Goal: Download file/media

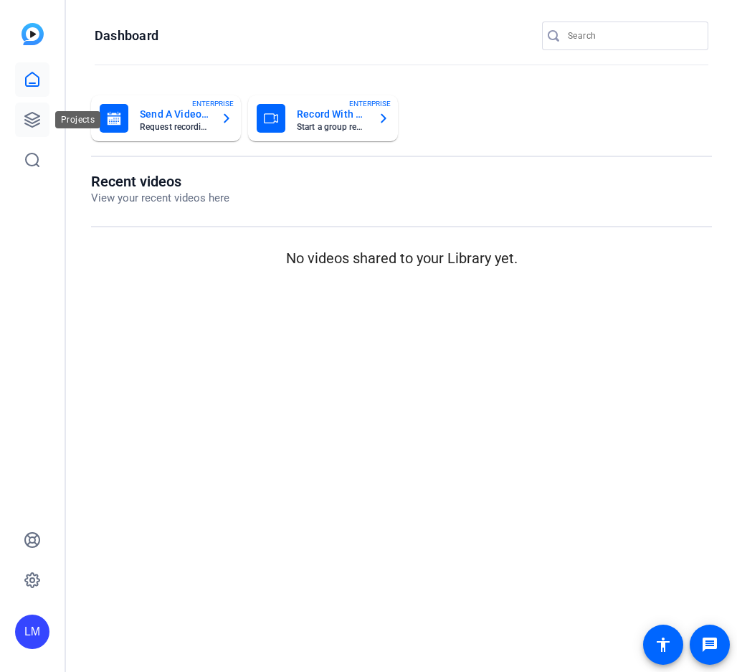
click at [32, 123] on icon at bounding box center [32, 119] width 17 height 17
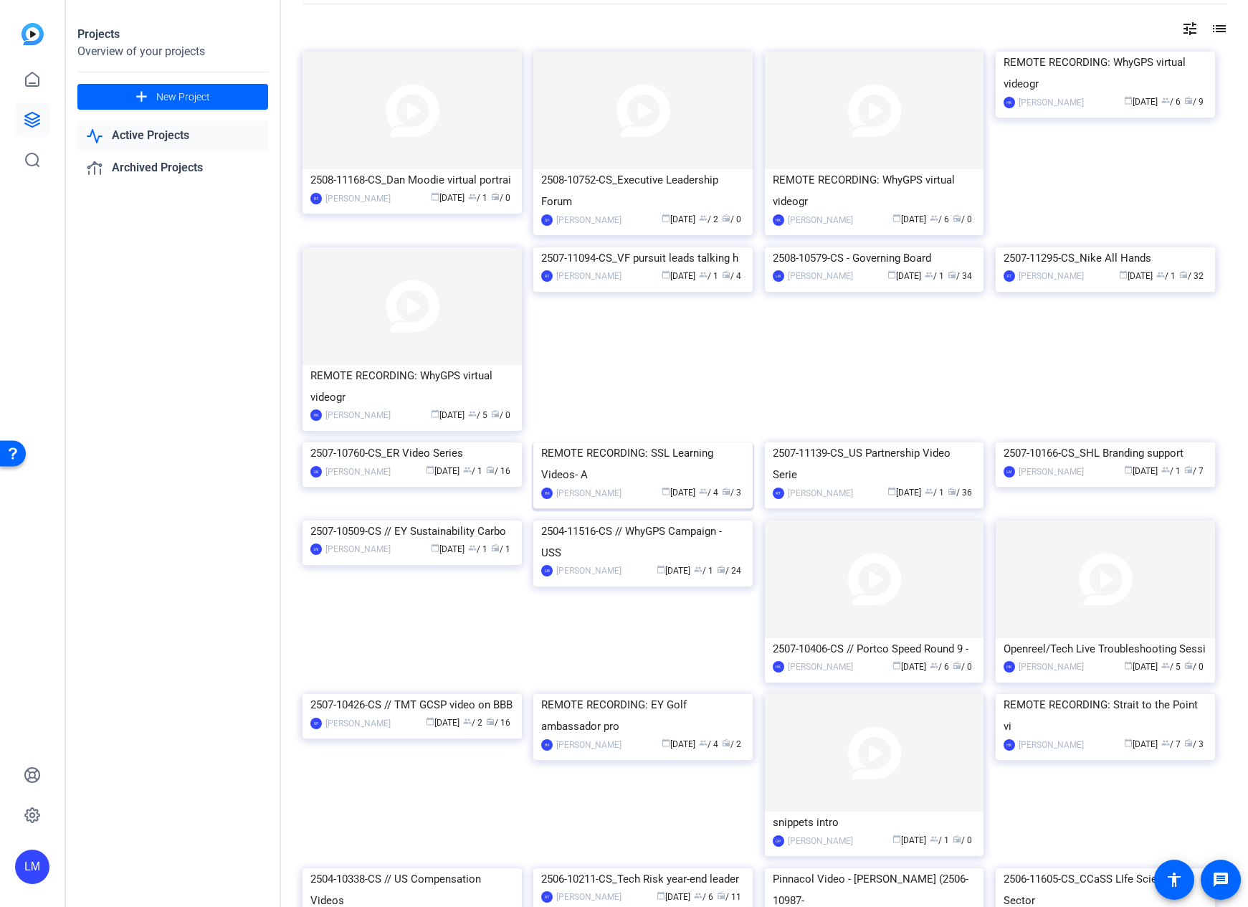
scroll to position [57, 0]
click at [635, 561] on div "2504-11516-CS // WhyGPS Campaign - USS" at bounding box center [643, 539] width 204 height 43
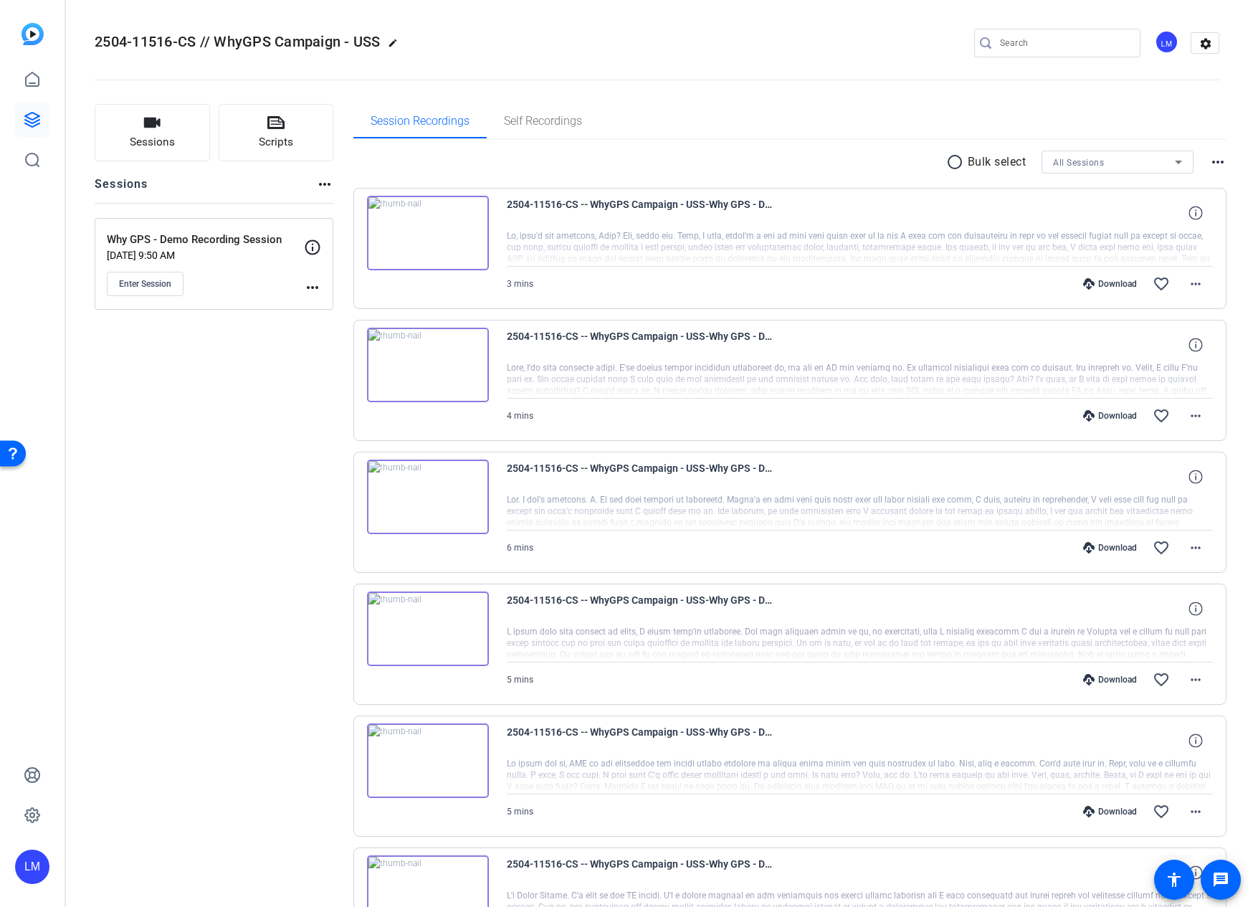
click at [736, 40] on input "Search" at bounding box center [1064, 42] width 129 height 17
paste input "[PERSON_NAME]"
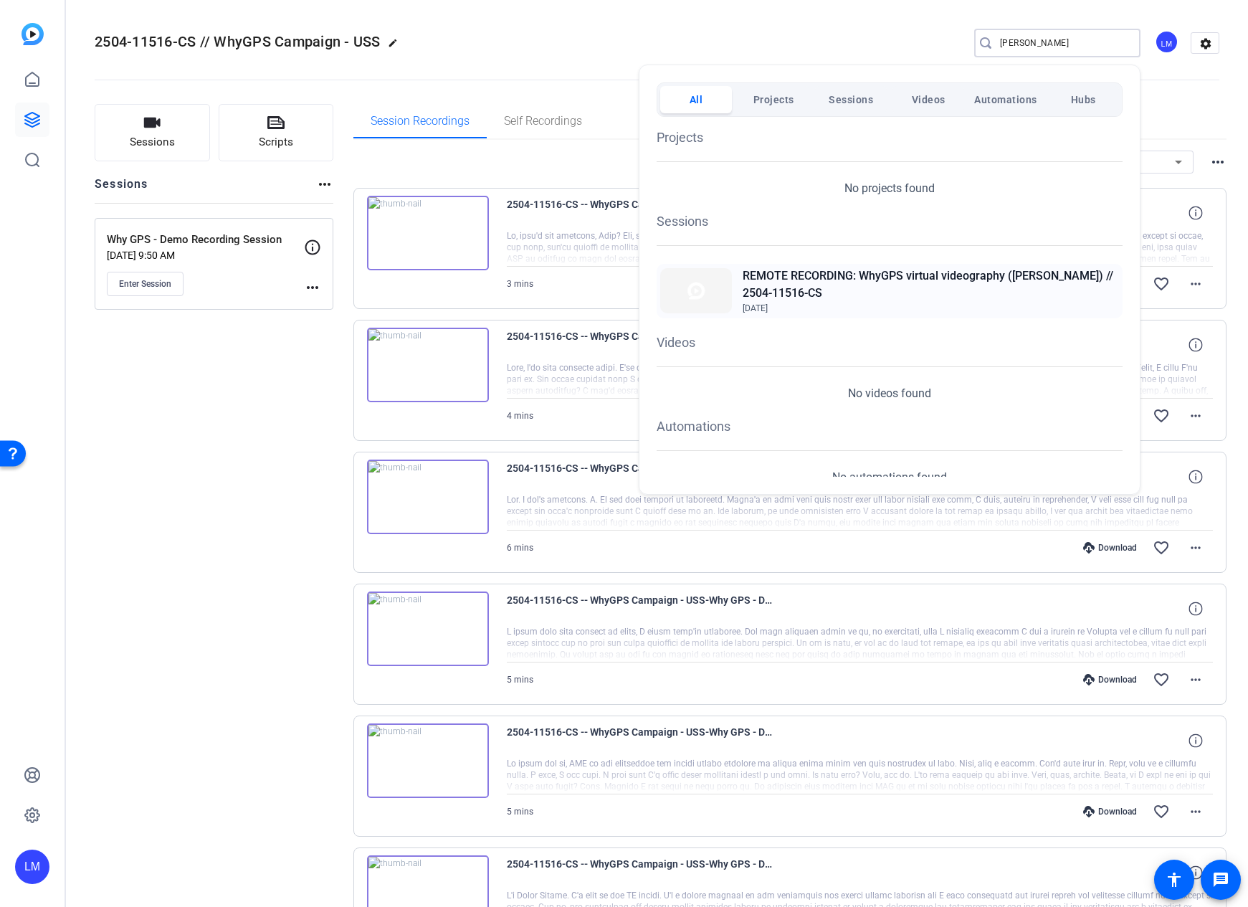
type input "[PERSON_NAME]"
click at [736, 274] on h2 "REMOTE RECORDING: WhyGPS virtual videography ([PERSON_NAME]) // 2504-11516-CS" at bounding box center [931, 284] width 376 height 34
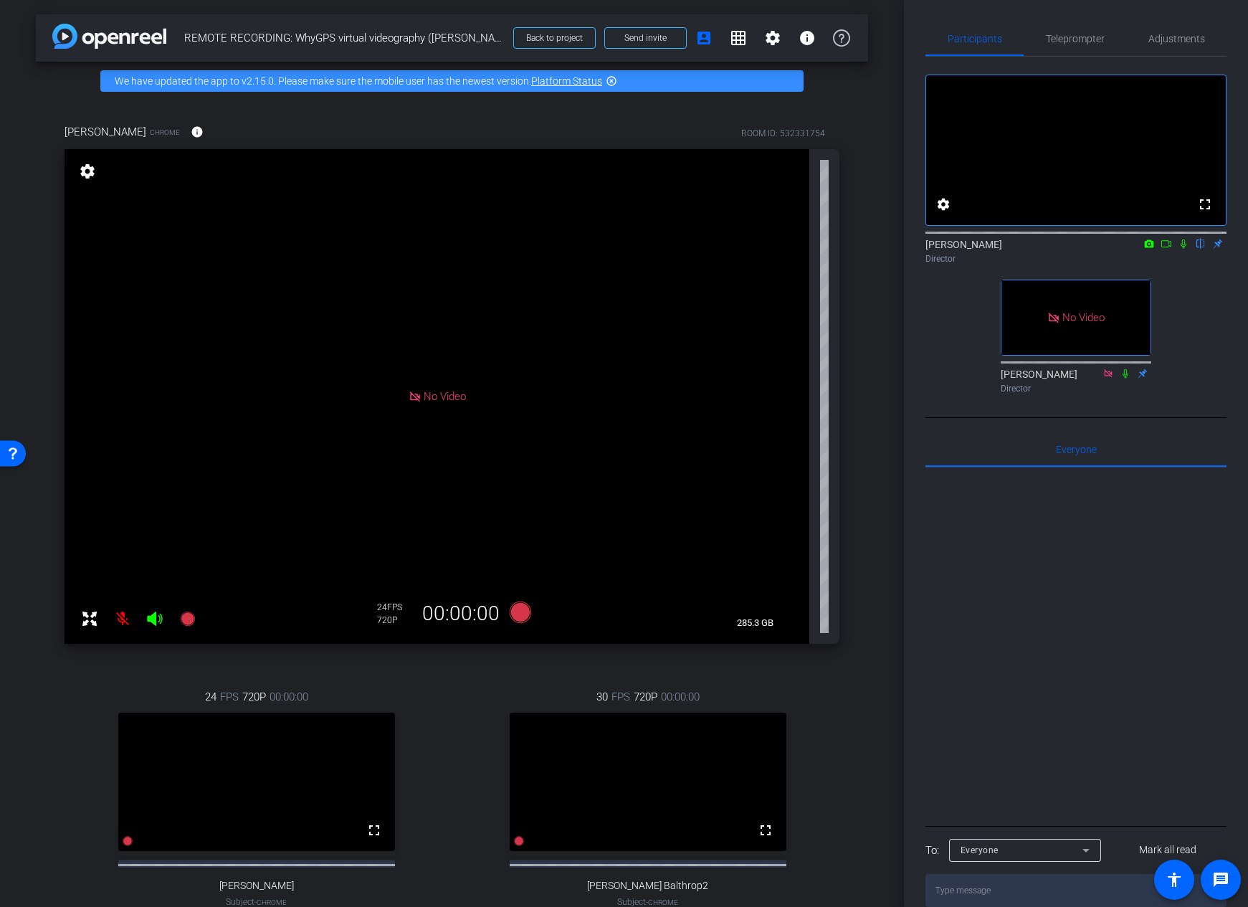
click at [1180, 249] on icon at bounding box center [1183, 244] width 11 height 10
click at [1165, 249] on icon at bounding box center [1166, 244] width 11 height 10
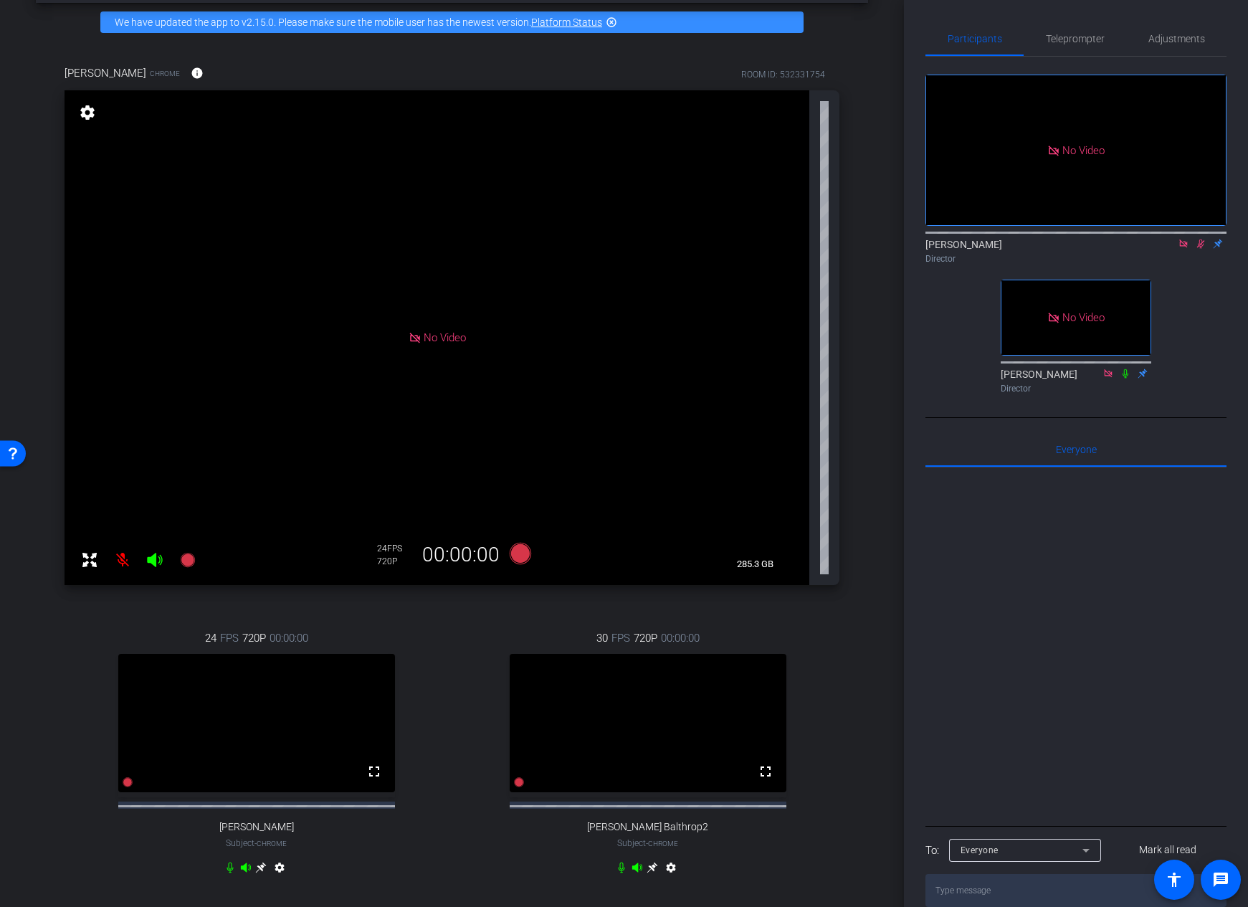
scroll to position [196, 0]
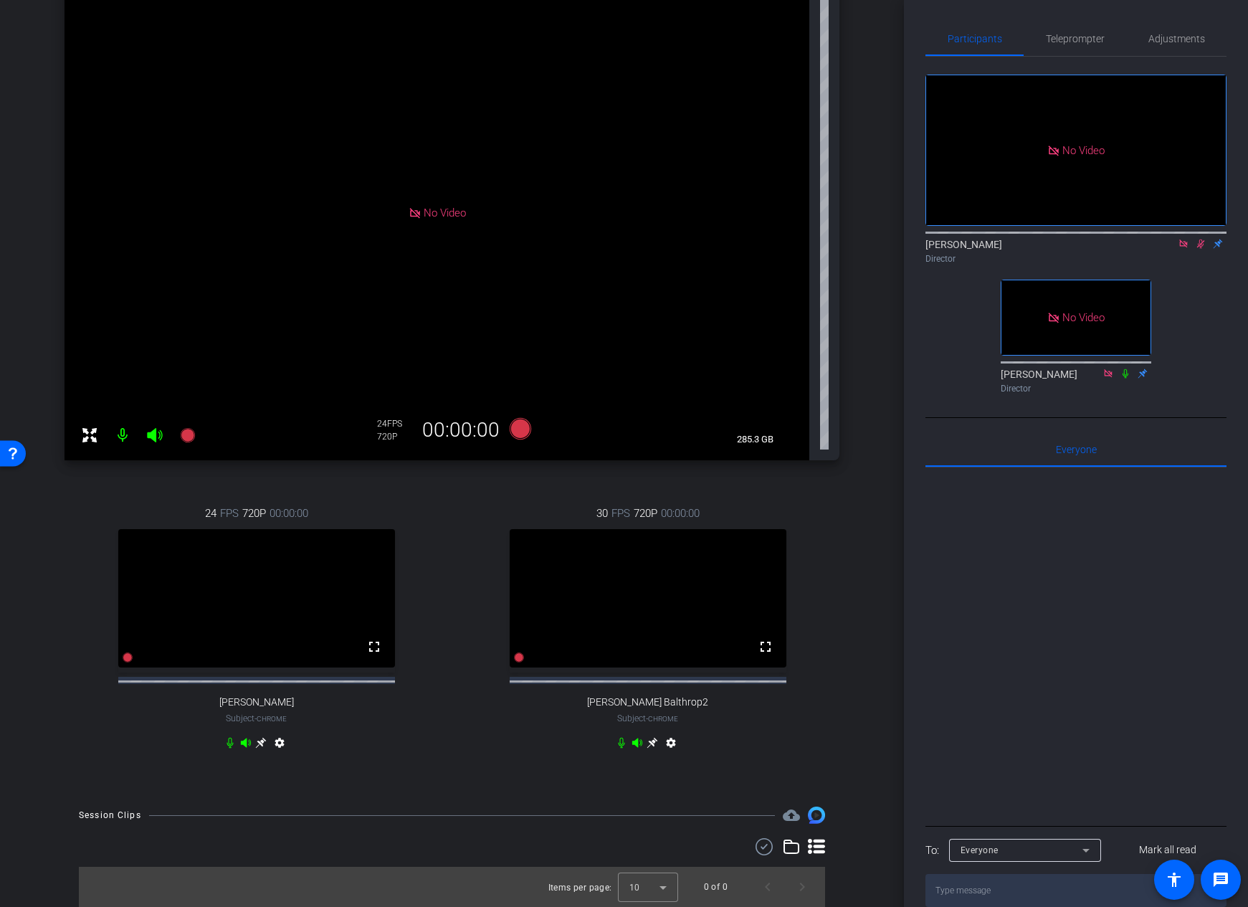
click at [267, 741] on icon at bounding box center [261, 743] width 11 height 11
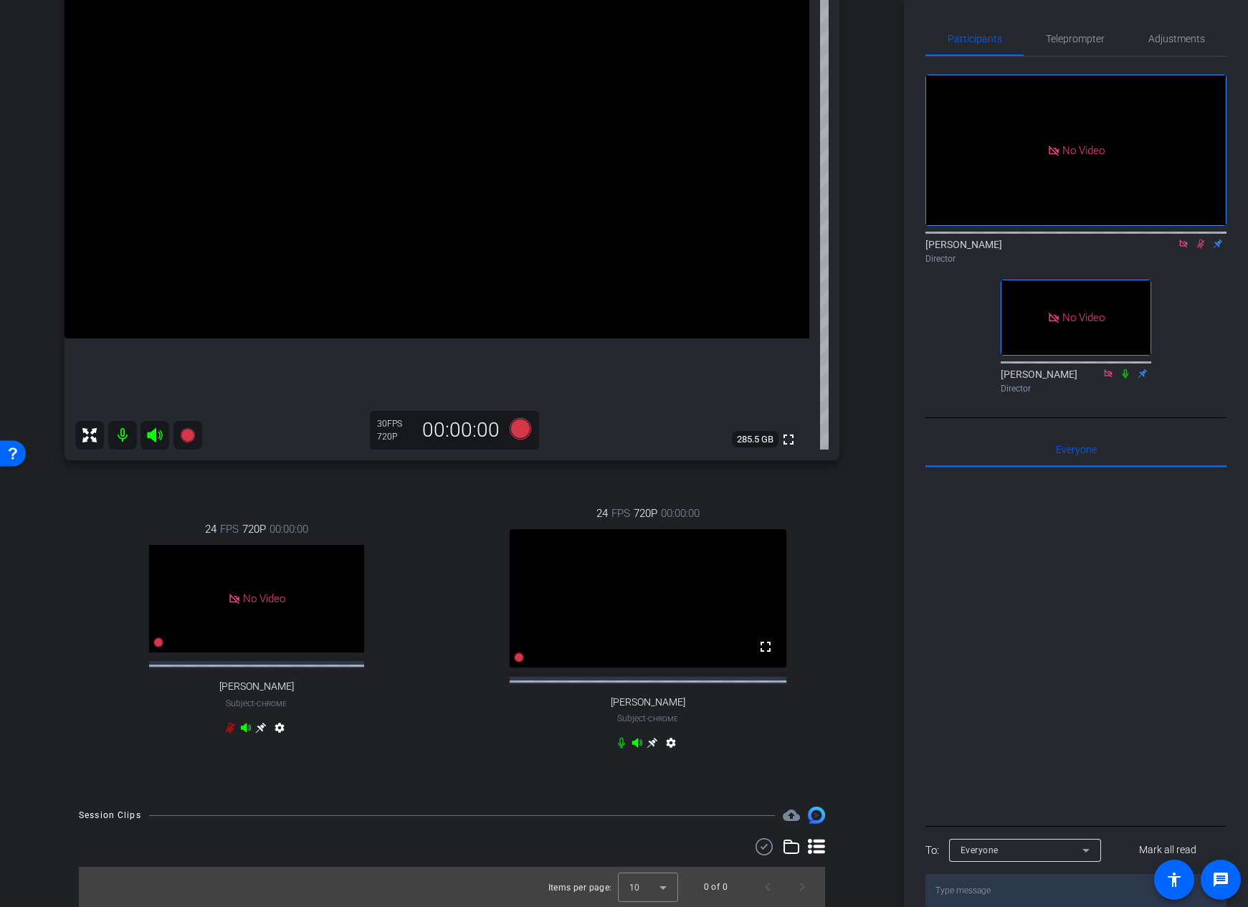
click at [1200, 249] on icon at bounding box center [1202, 244] width 8 height 9
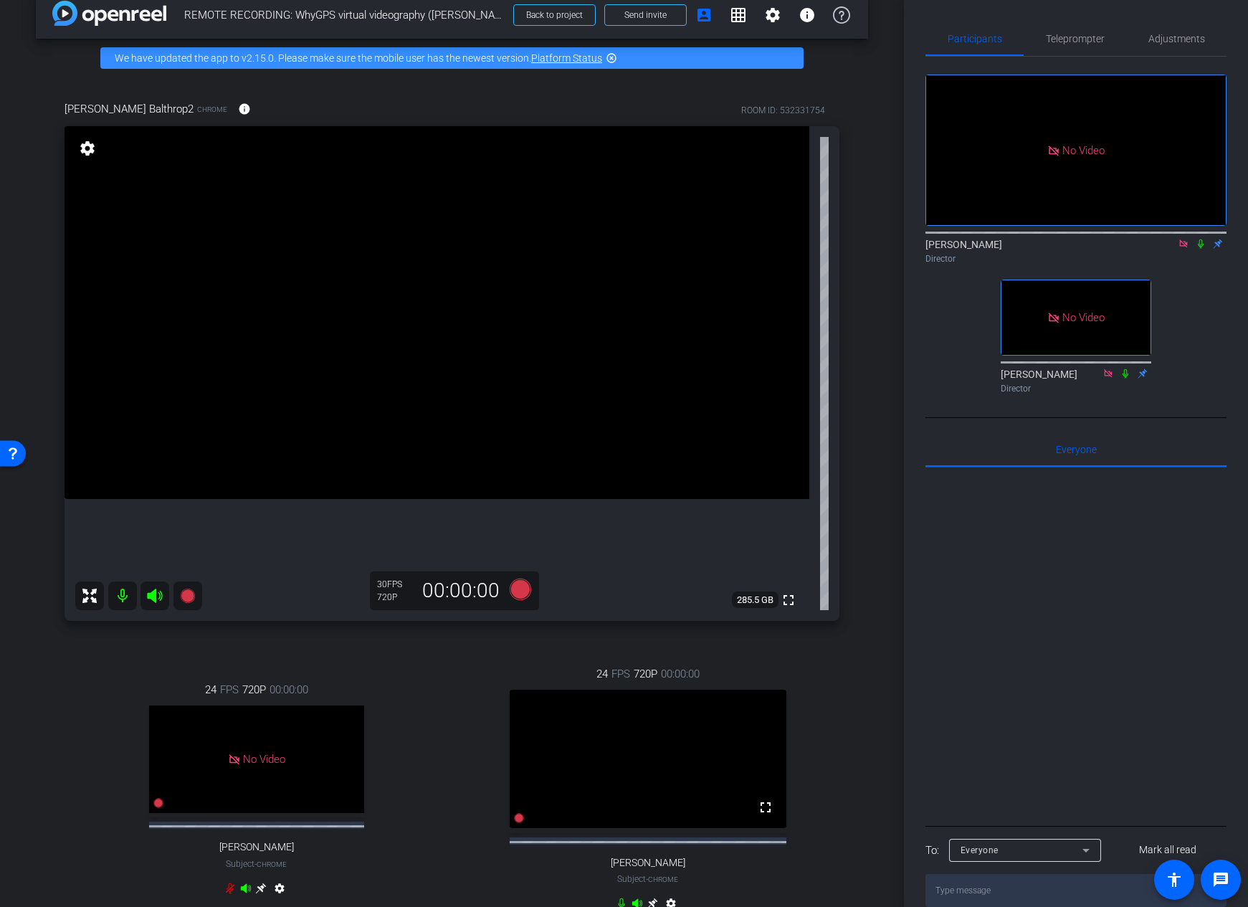
scroll to position [20, 0]
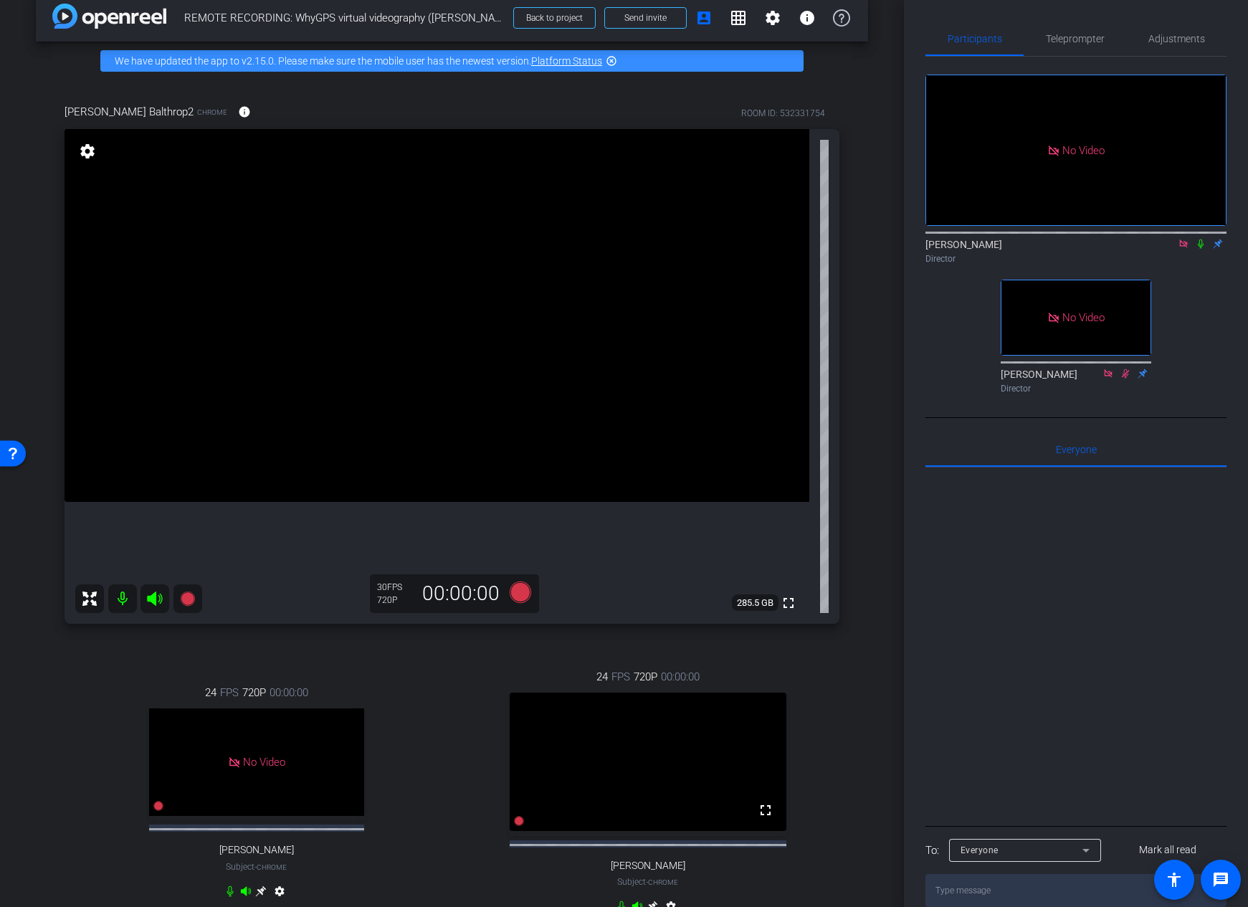
click at [879, 436] on div "arrow_back REMOTE RECORDING: WhyGPS virtual videography (Milinda Balthrop) // 2…" at bounding box center [452, 433] width 904 height 907
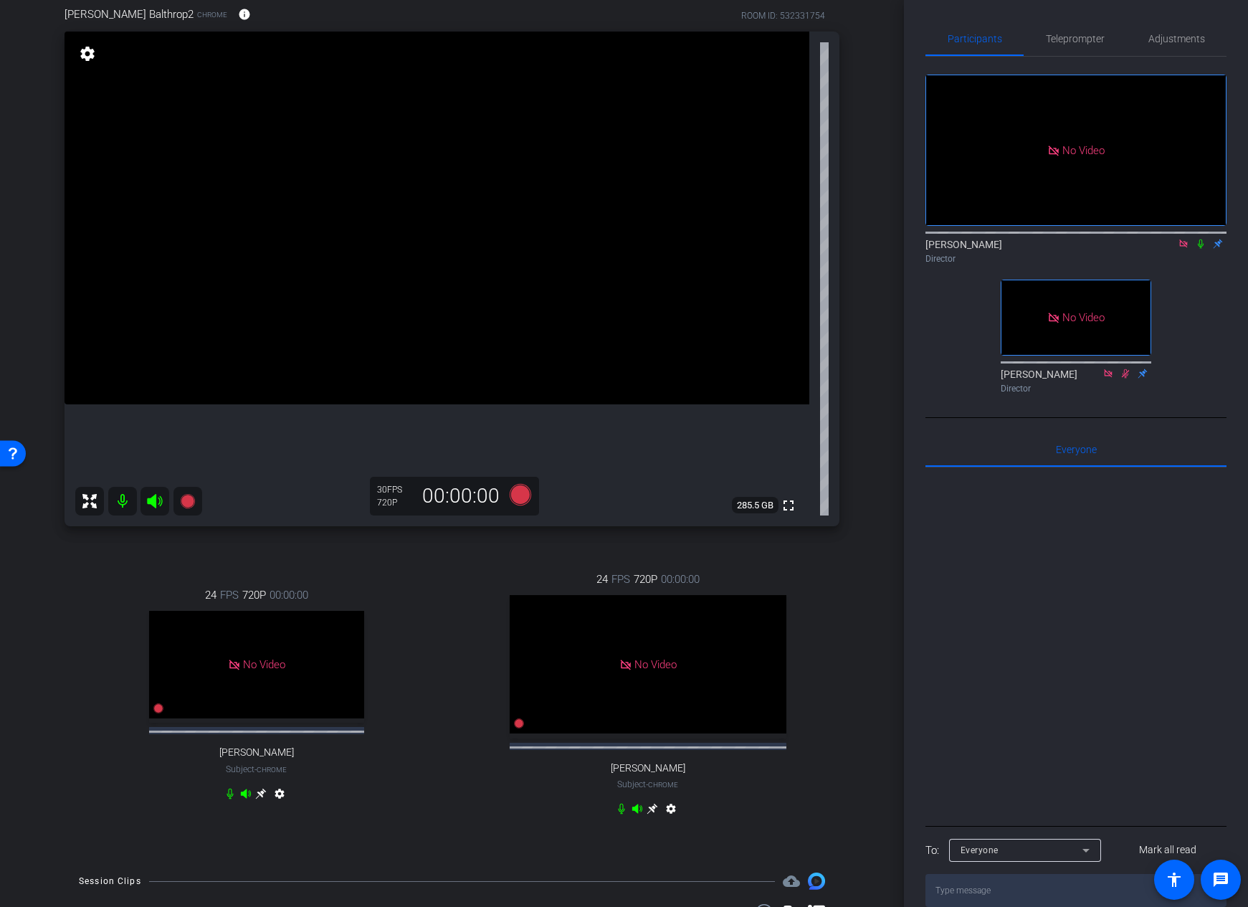
scroll to position [114, 0]
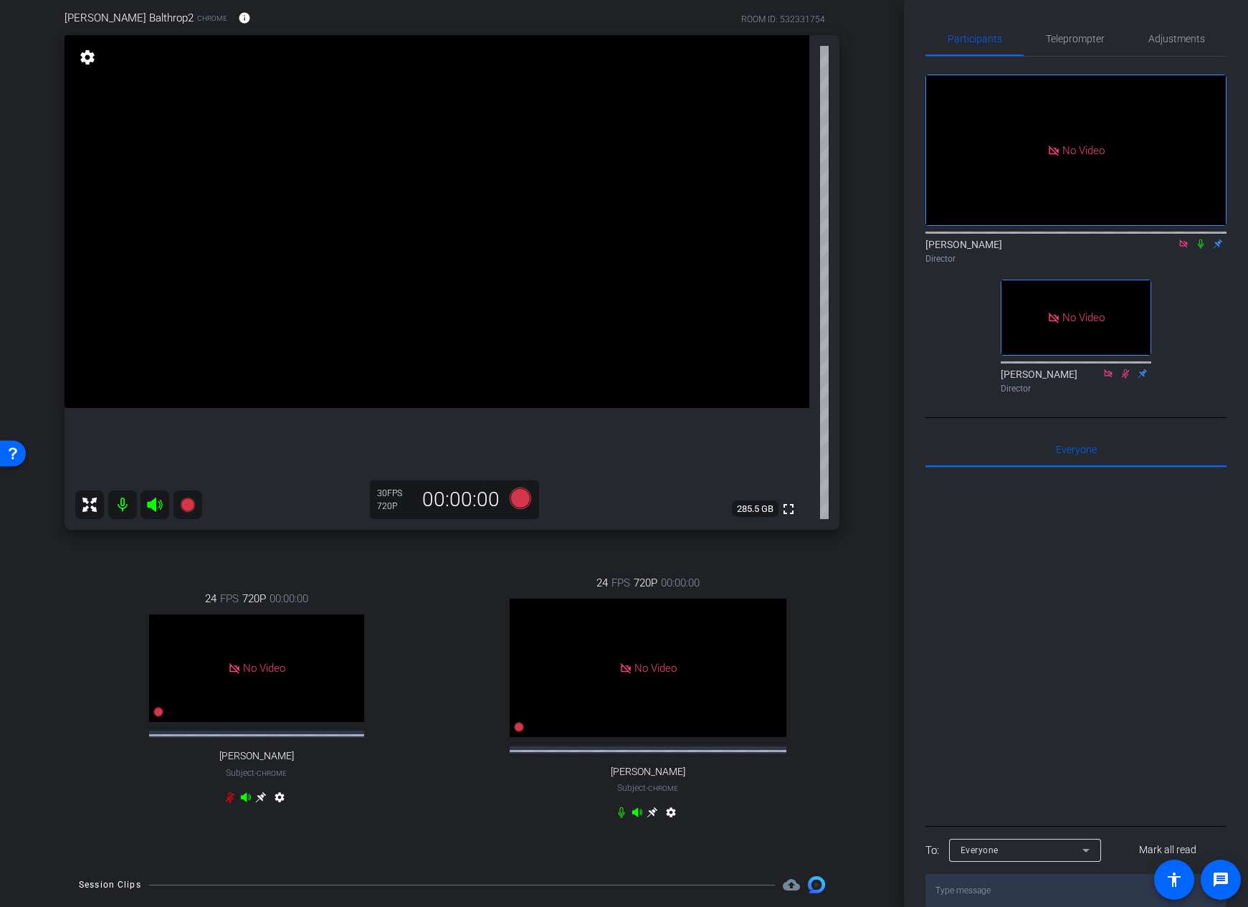
click at [1198, 299] on div "No Video Lalo Moreno Director No Video Hakim Kabbaj Director" at bounding box center [1076, 228] width 301 height 343
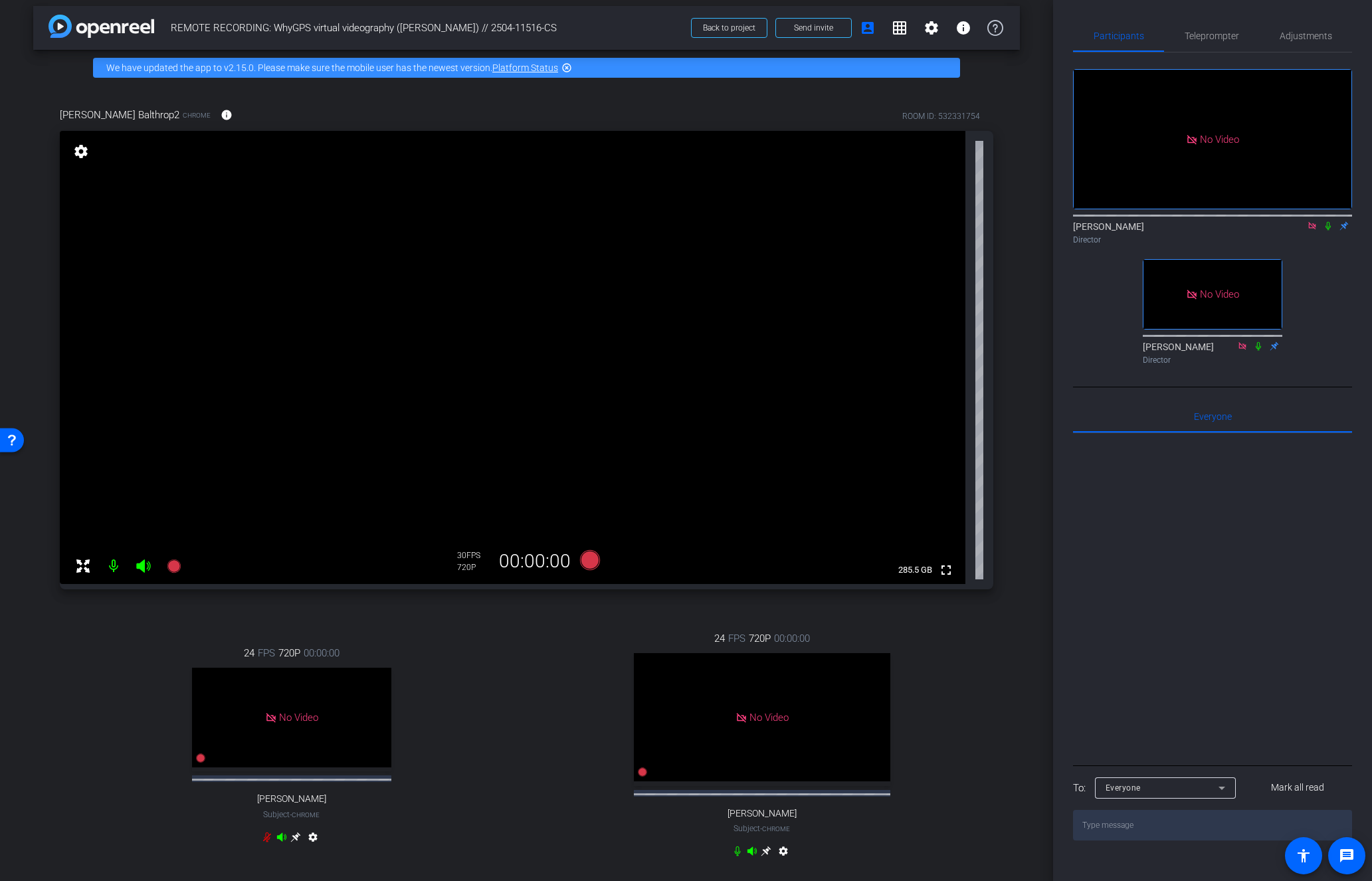
scroll to position [0, 0]
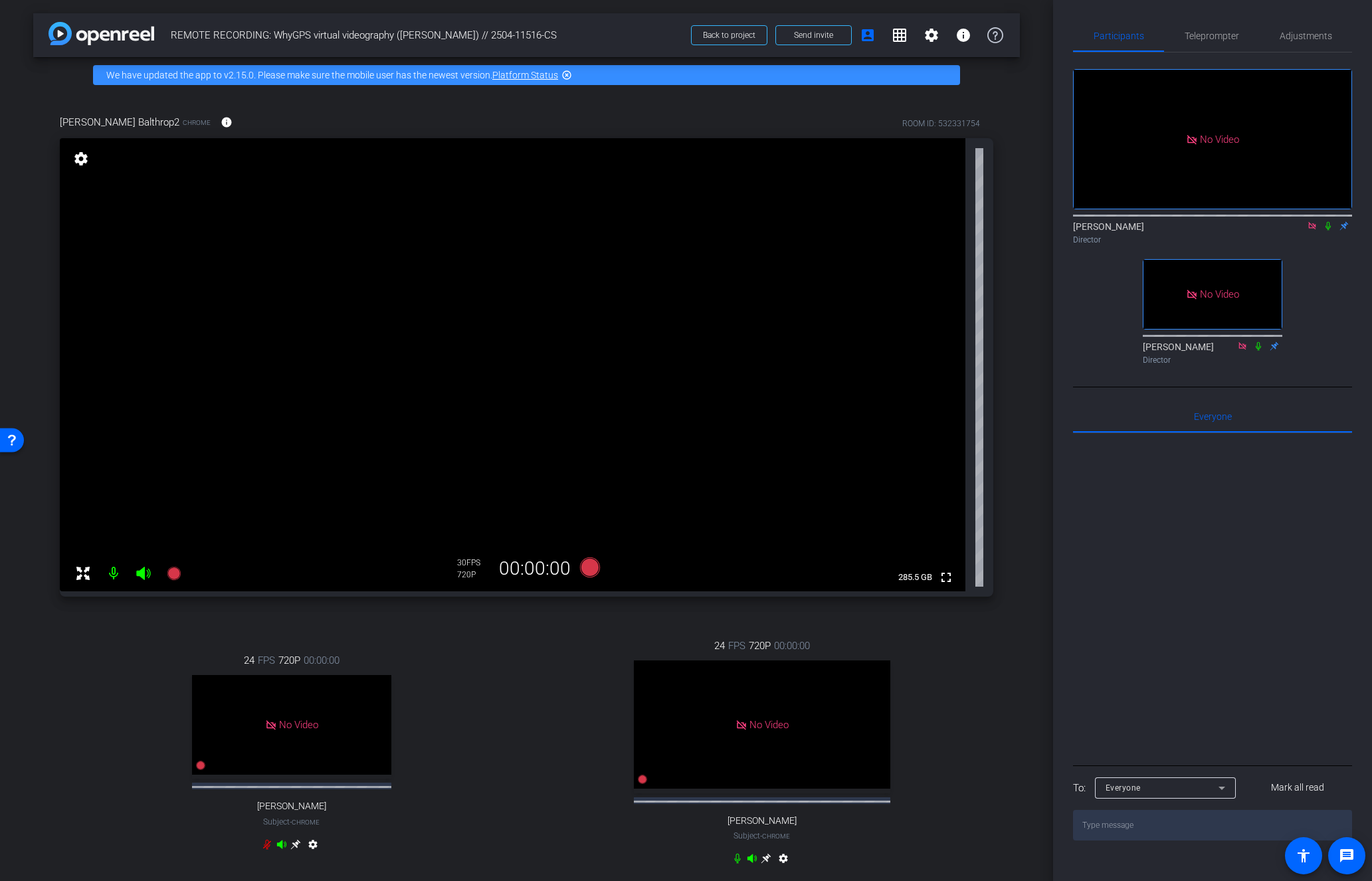
click at [68, 654] on div "24 FPS 720P 00:00:00 No Video Jerilyn Coleman Subject - Chrome settings" at bounding box center [292, 753] width 463 height 245
click at [119, 699] on div "24 FPS 720P 00:00:00 No Video Jerilyn Coleman Subject - Chrome settings" at bounding box center [292, 753] width 463 height 245
click at [174, 569] on icon at bounding box center [173, 573] width 13 height 13
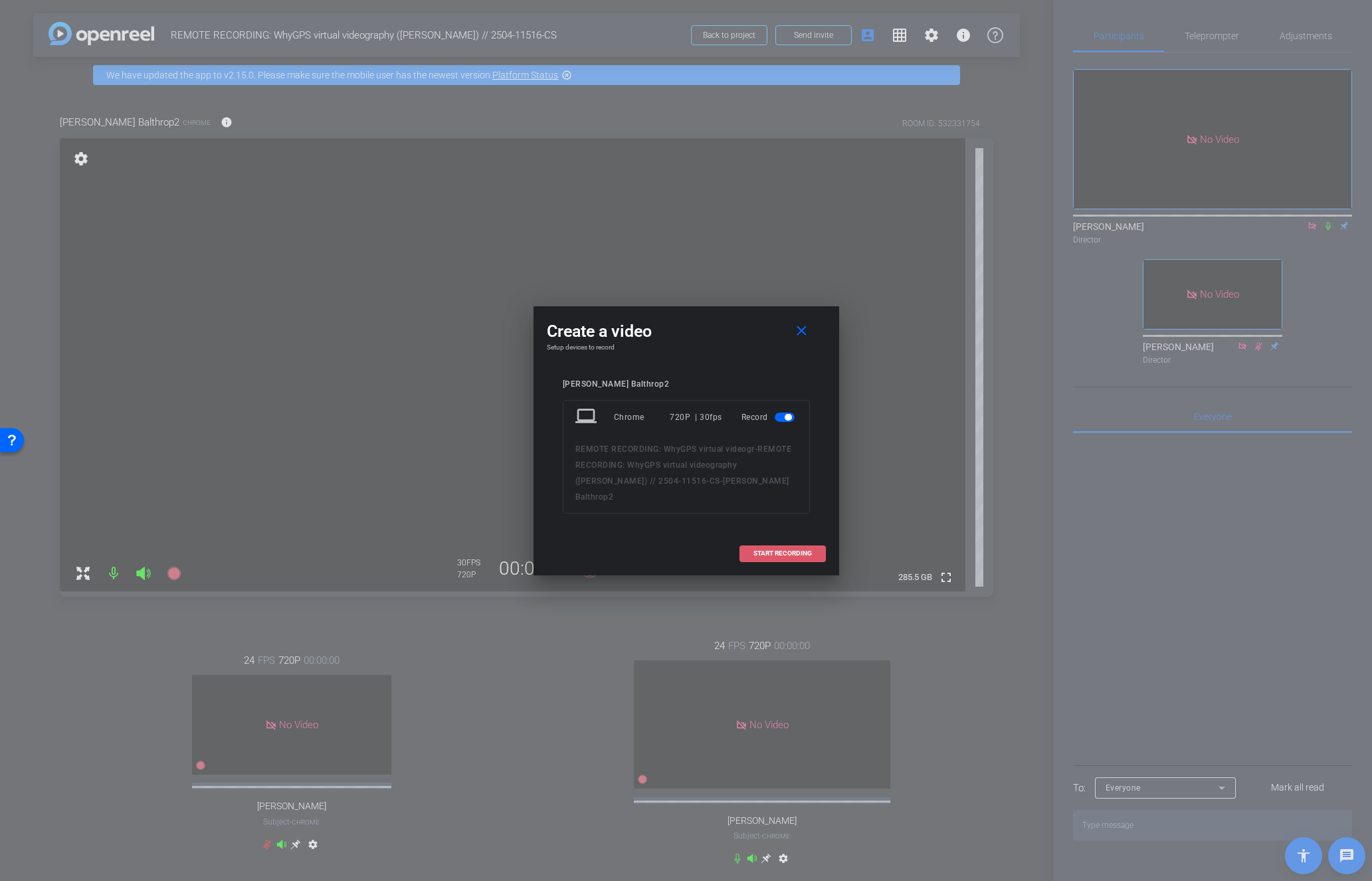
click at [778, 550] on span "START RECORDING" at bounding box center [782, 553] width 58 height 6
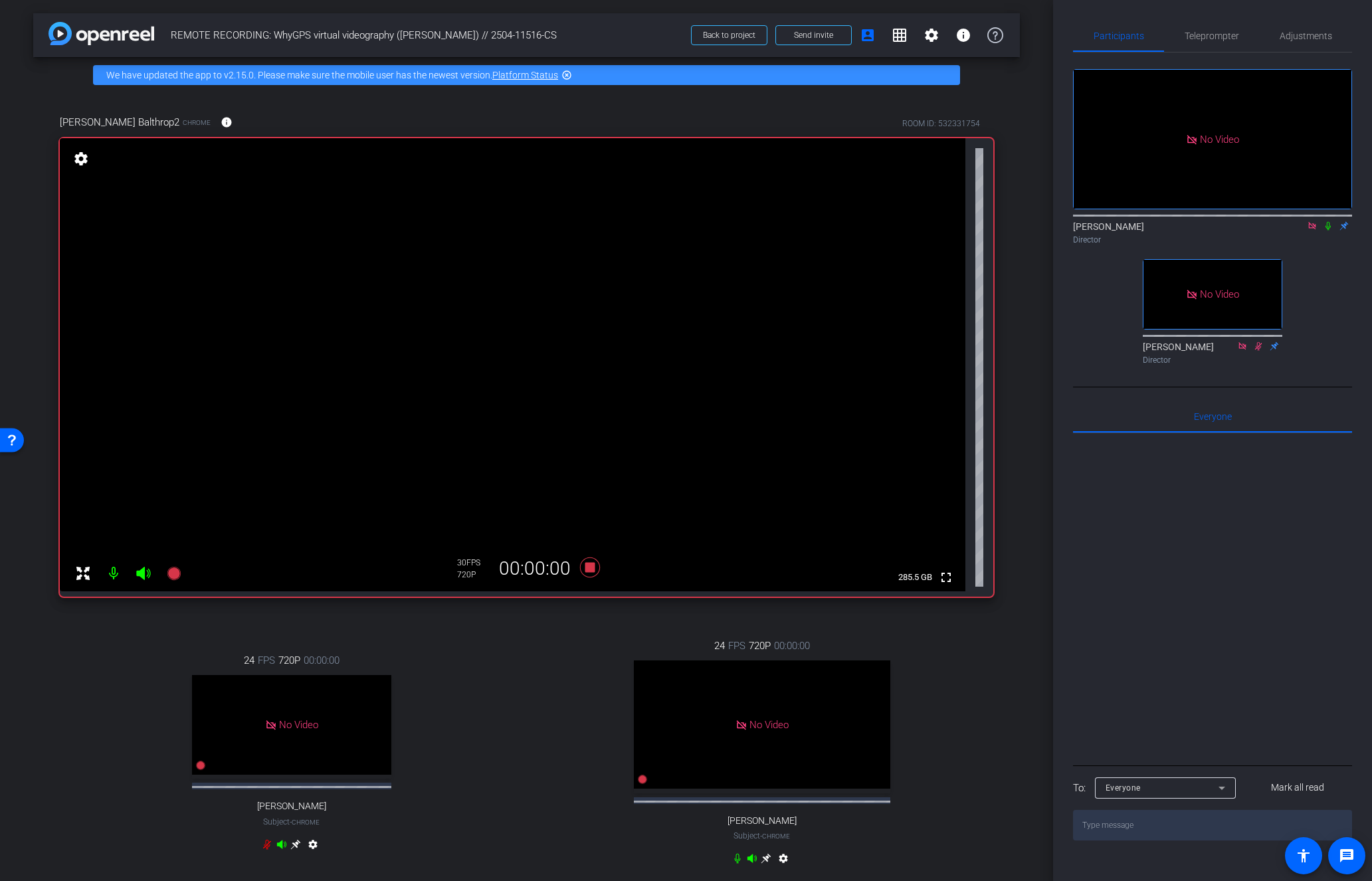
click at [1156, 231] on icon at bounding box center [1328, 226] width 10 height 9
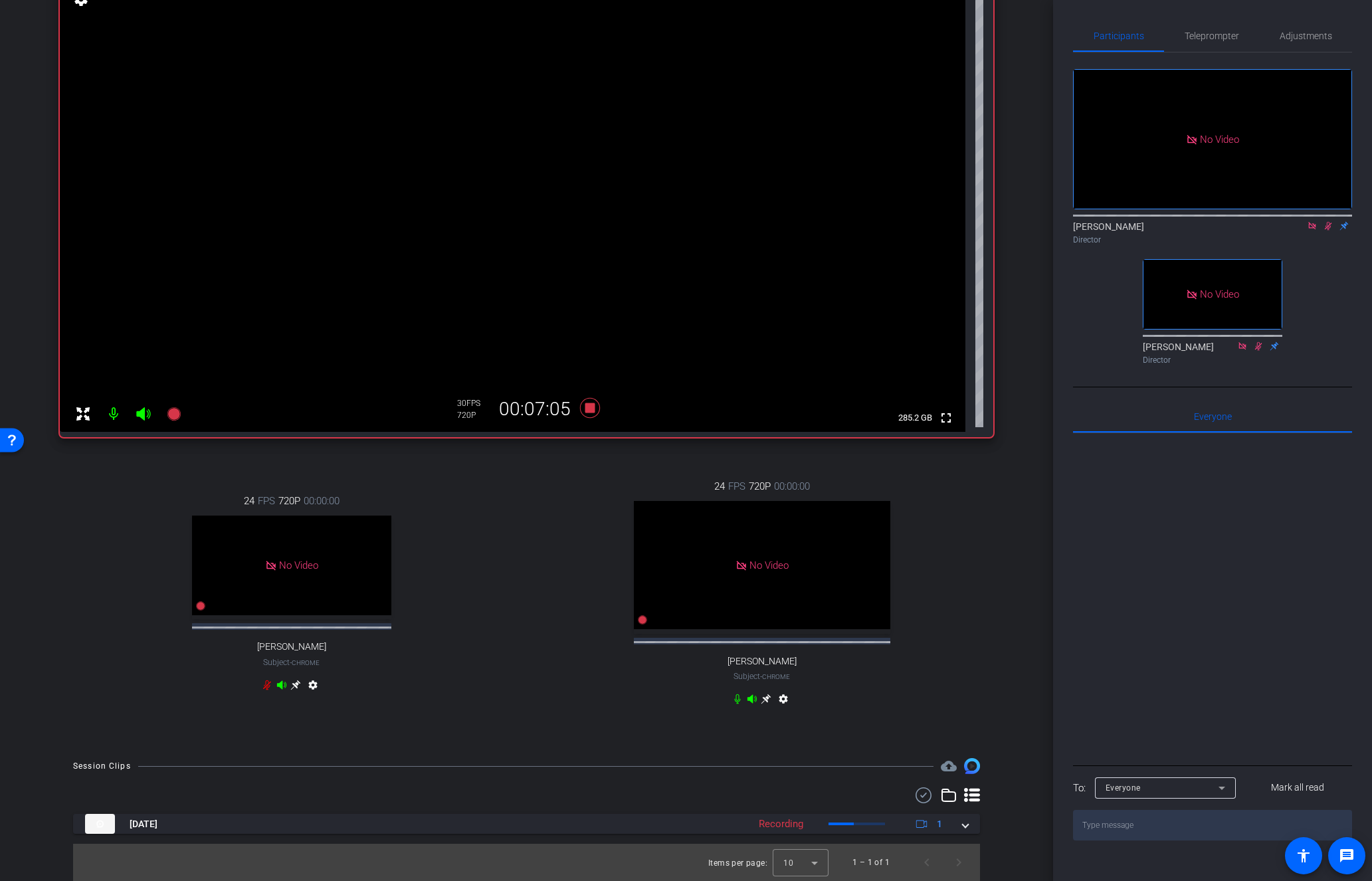
scroll to position [171, 0]
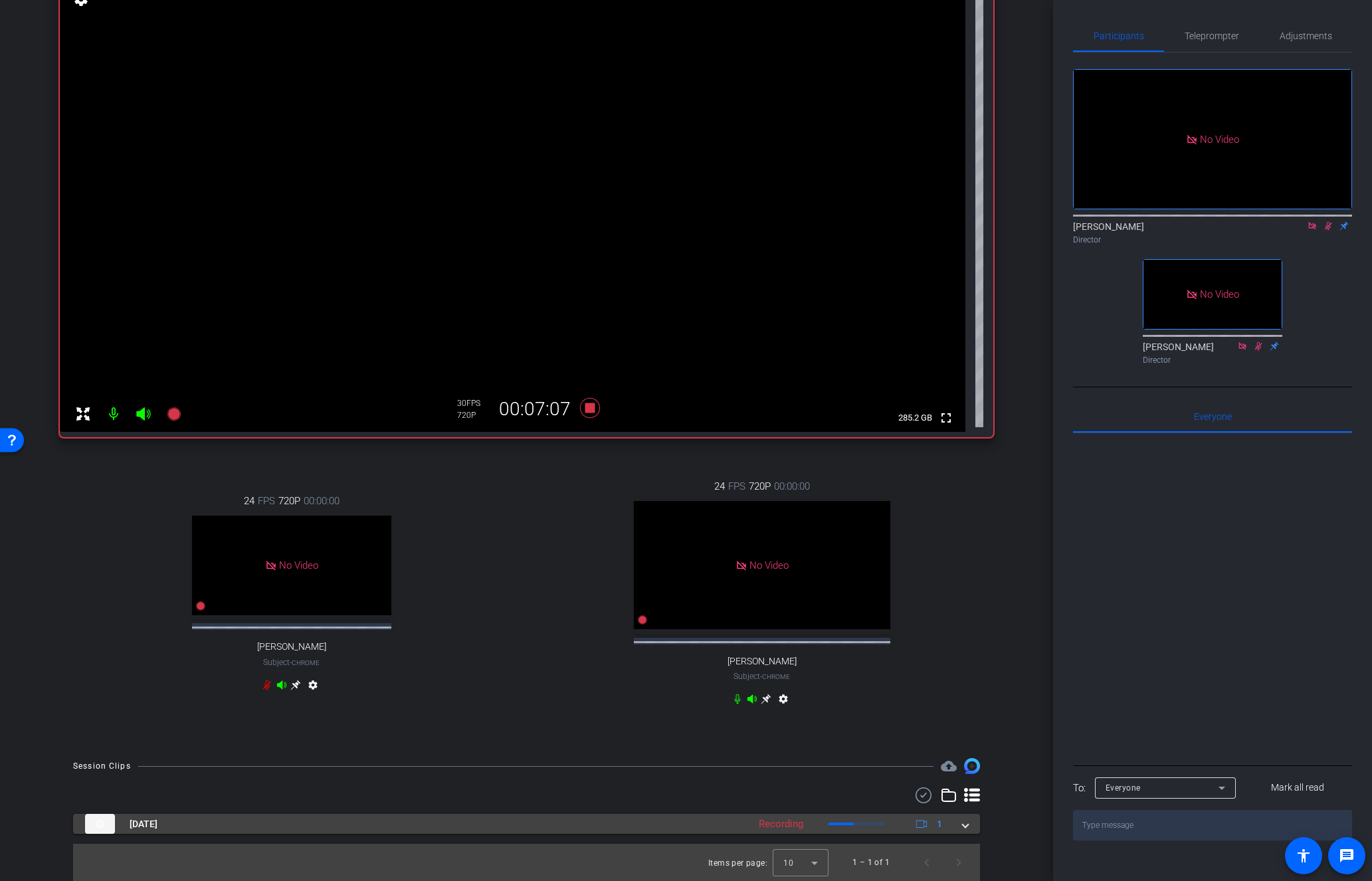
click at [966, 824] on span at bounding box center [965, 824] width 6 height 14
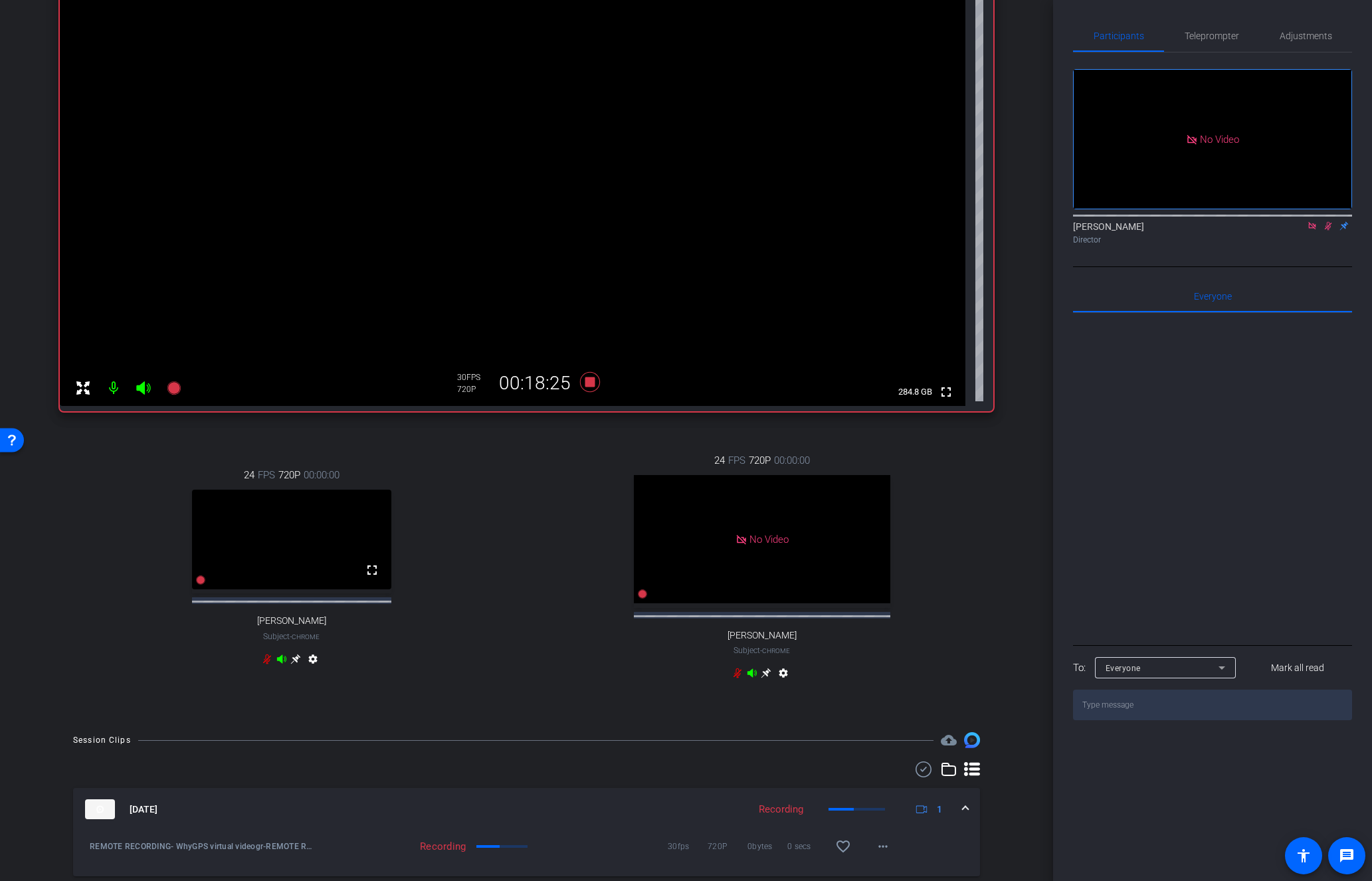
scroll to position [240, 0]
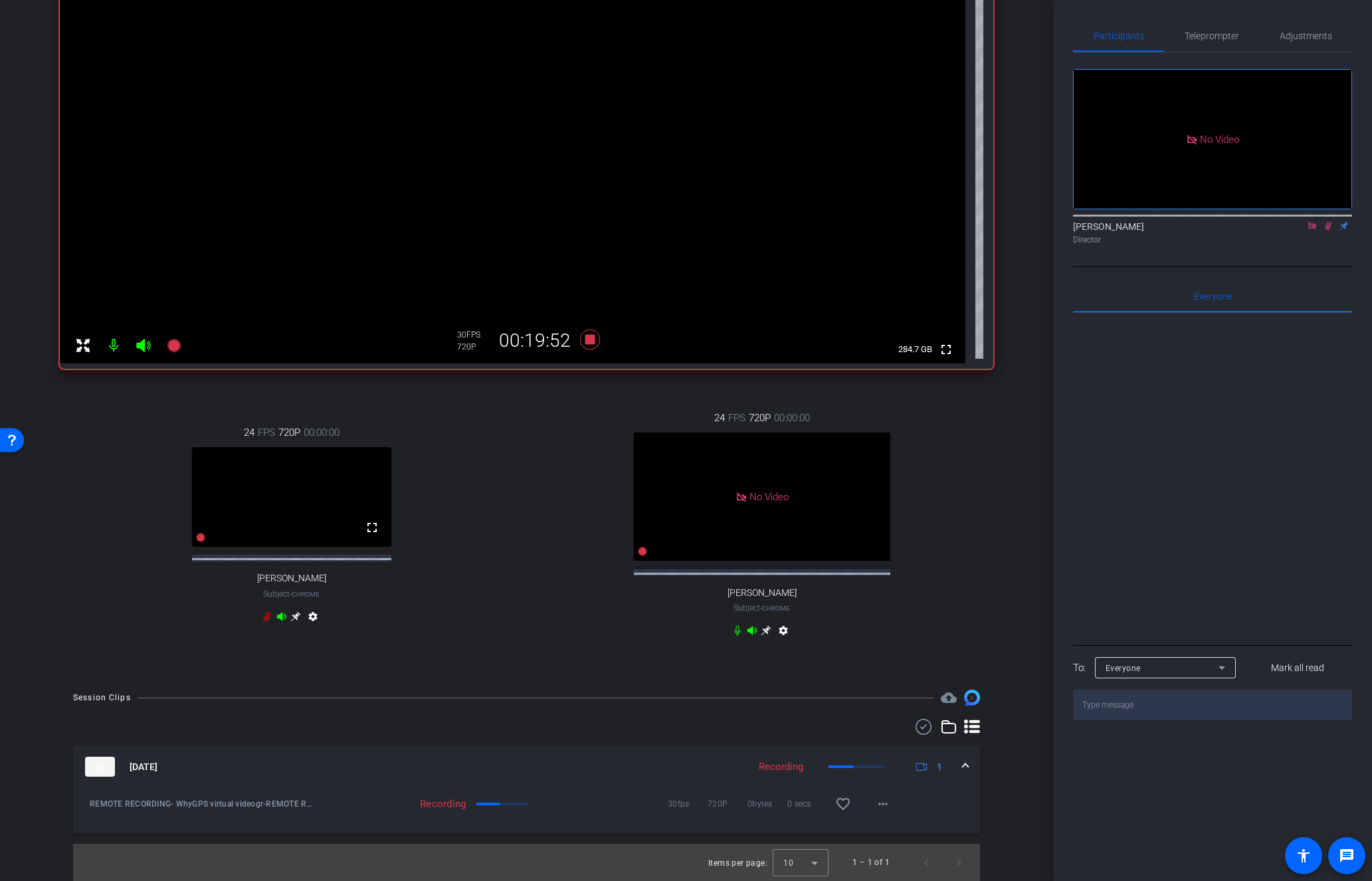
click at [1156, 267] on div "No Video Lalo Moreno Director" at bounding box center [1212, 160] width 279 height 215
click at [1156, 231] on icon at bounding box center [1328, 226] width 7 height 8
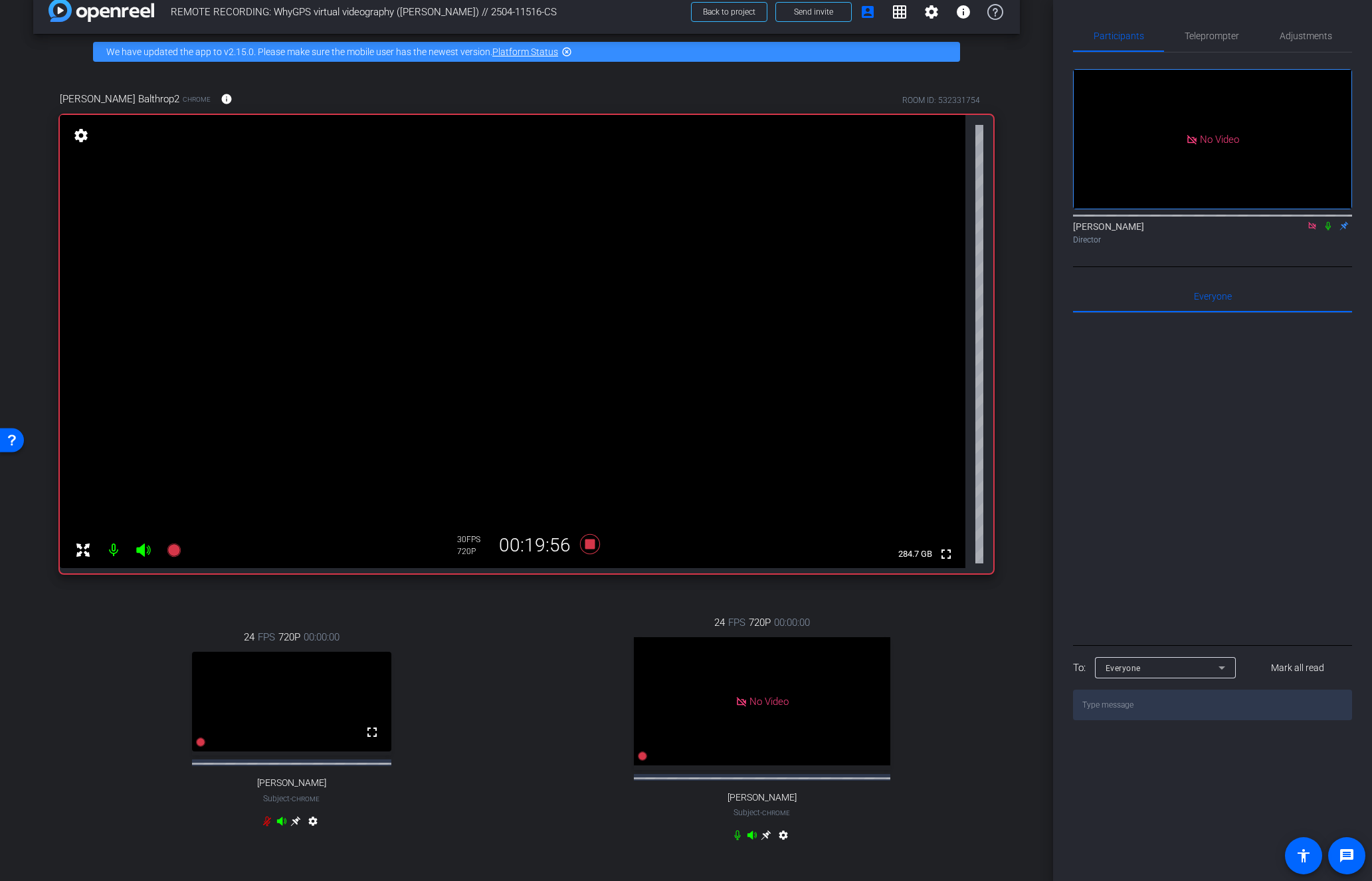
scroll to position [20, 0]
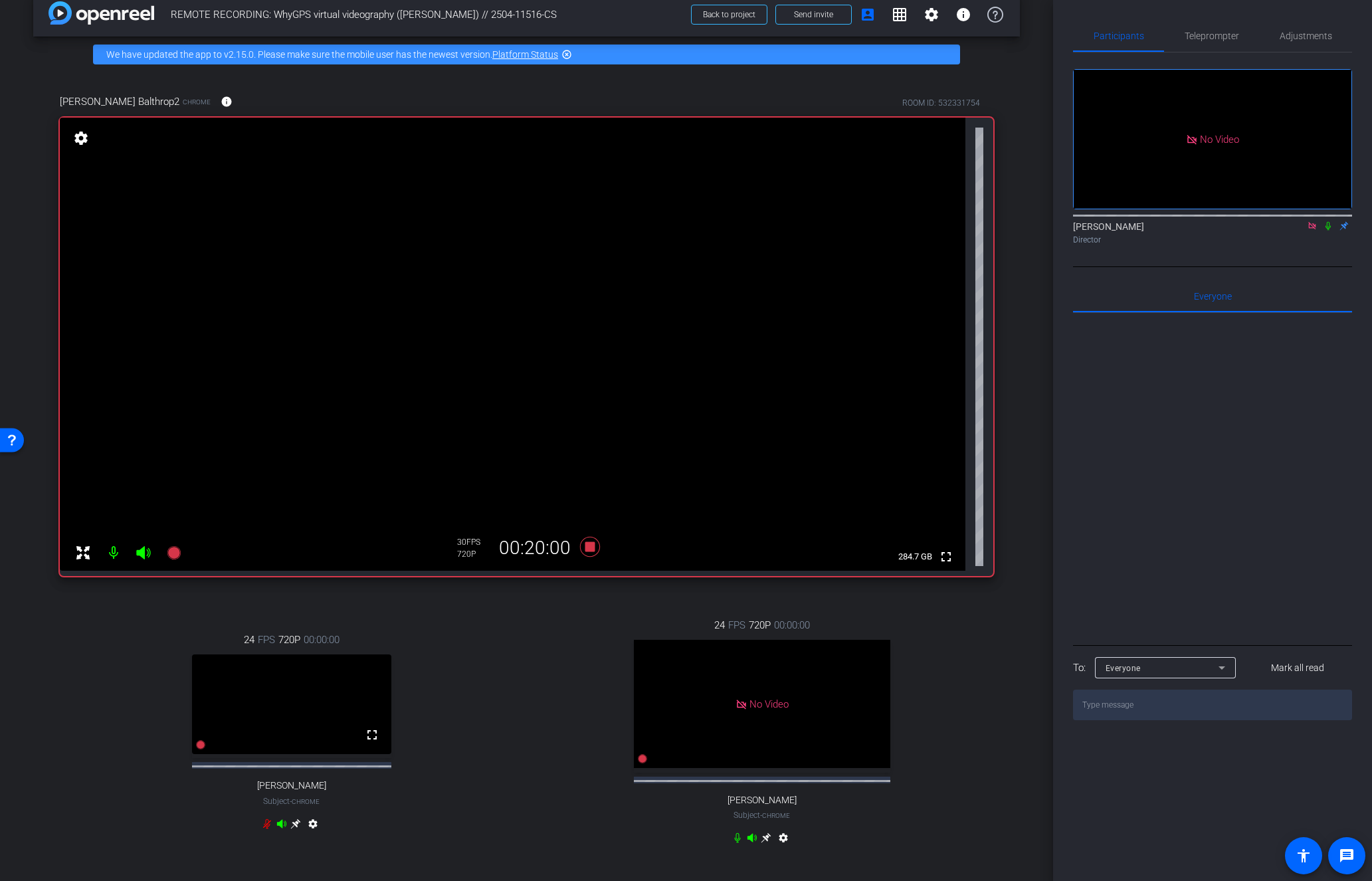
click at [570, 689] on div "24 FPS 720P 00:00:00 No Video Andrew Penziner Subject - Chrome settings" at bounding box center [762, 733] width 463 height 274
click at [588, 547] on icon at bounding box center [589, 547] width 20 height 20
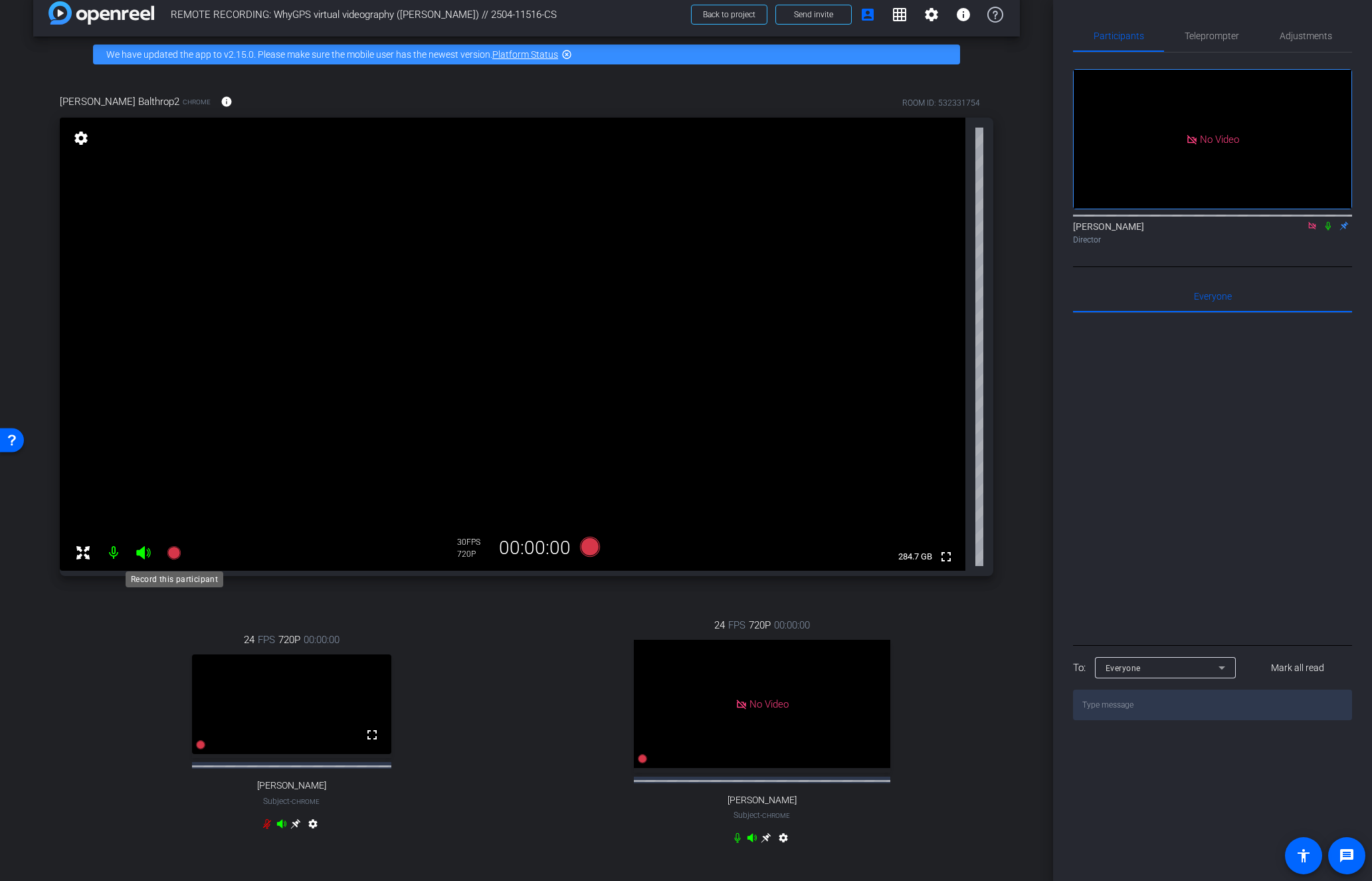
click at [175, 549] on icon at bounding box center [173, 552] width 13 height 13
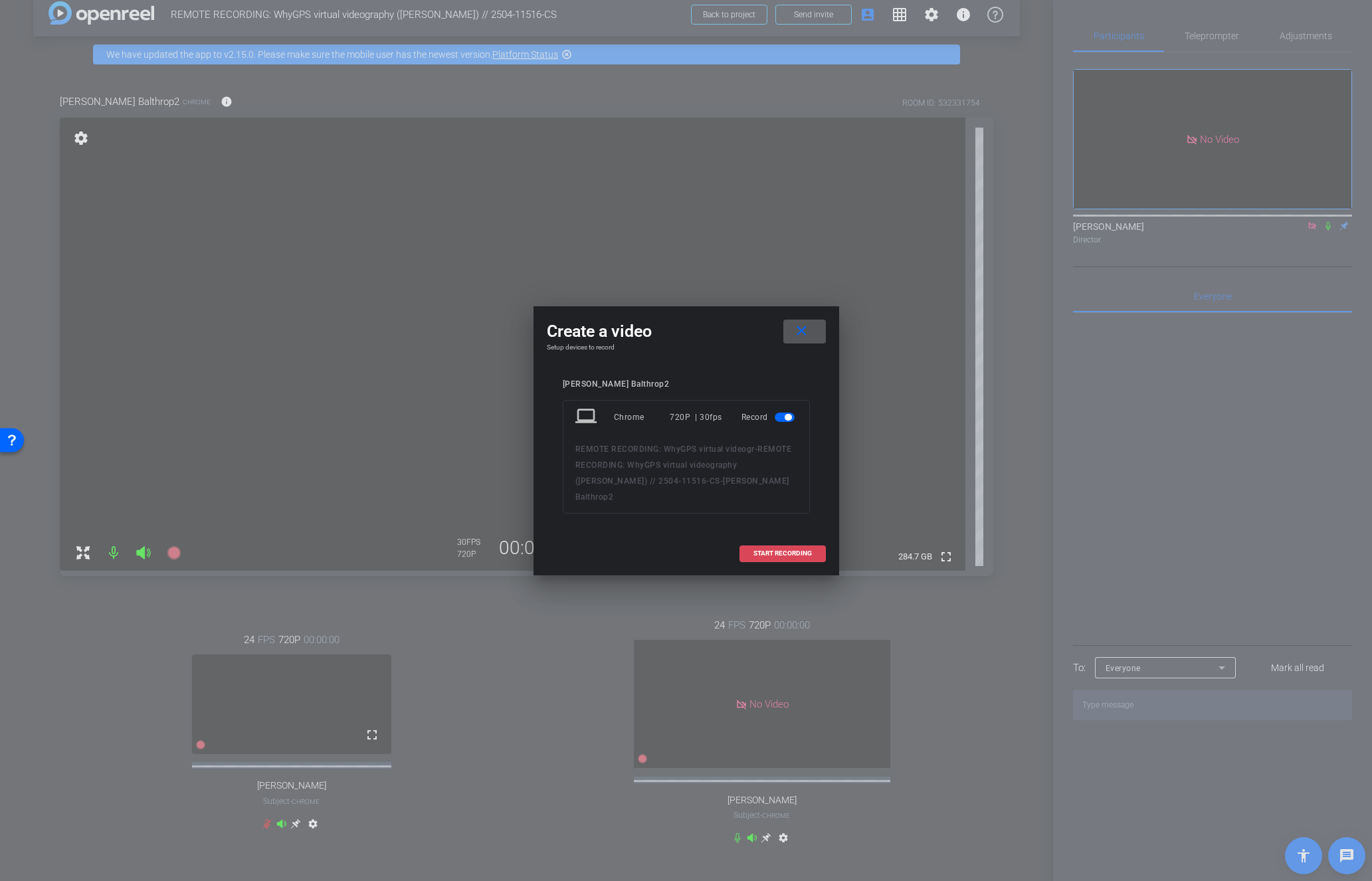
click at [782, 550] on span "START RECORDING" at bounding box center [782, 553] width 58 height 6
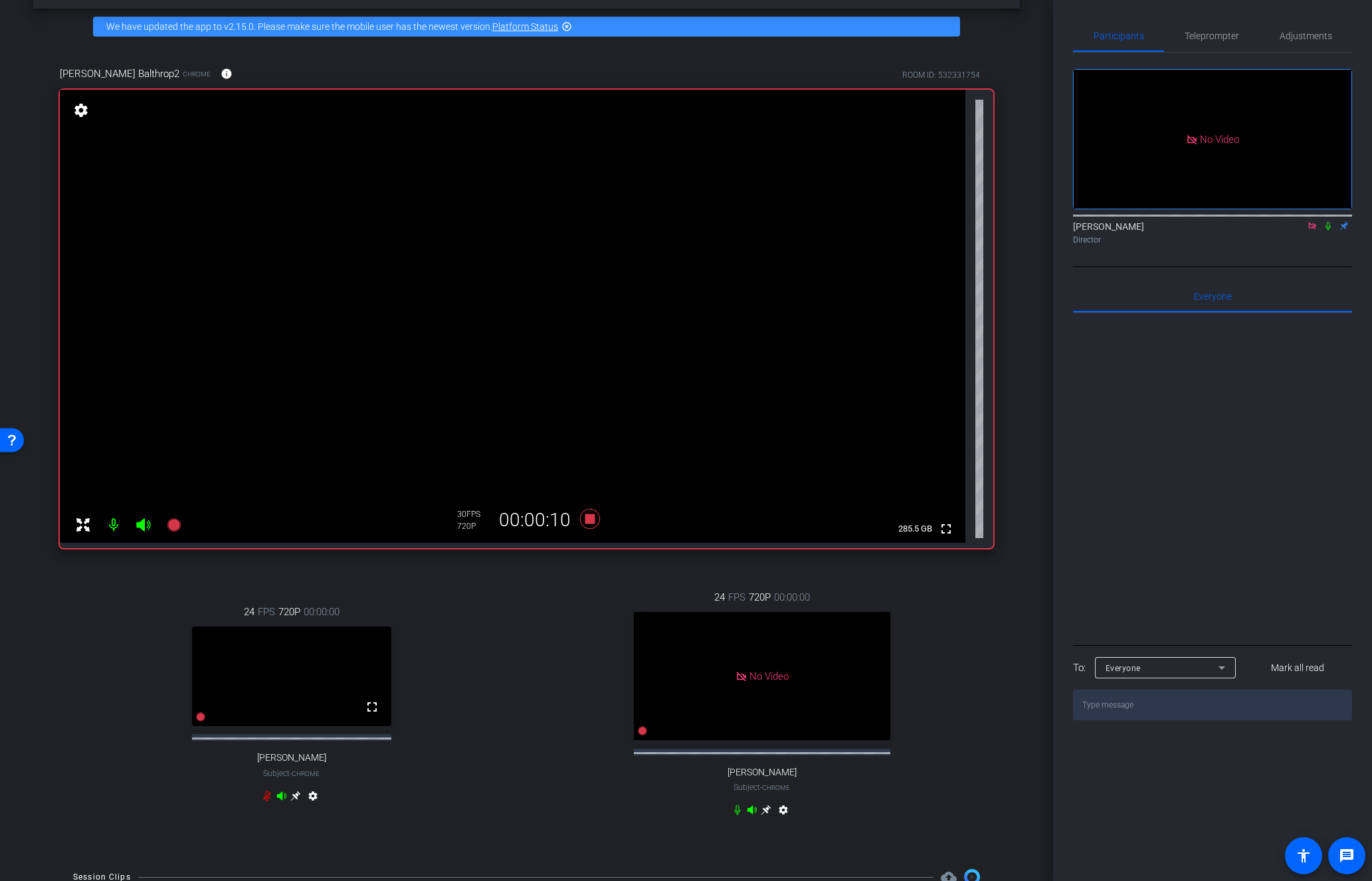
scroll to position [0, 0]
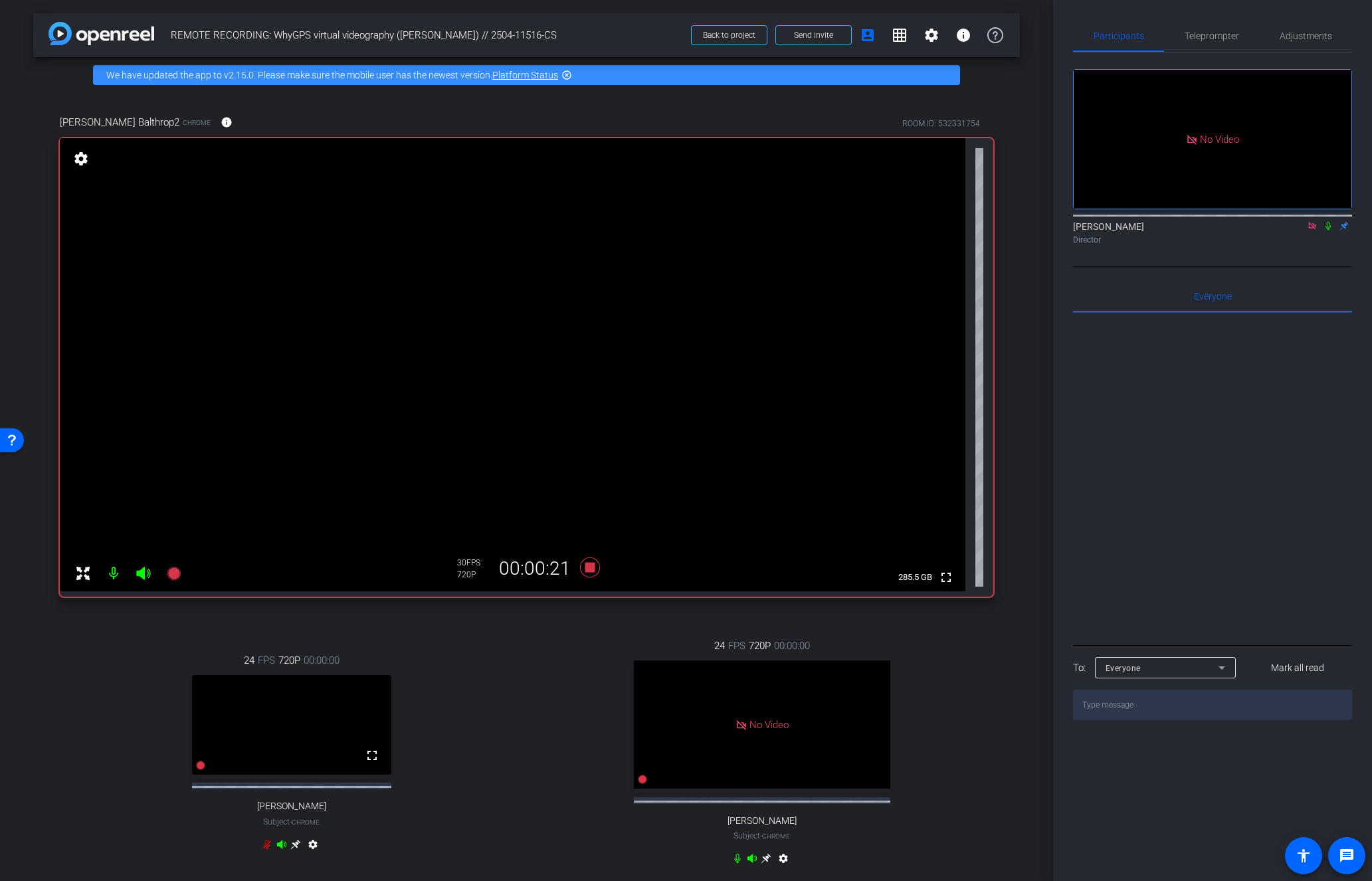
click at [1156, 231] on icon at bounding box center [1328, 226] width 6 height 8
click at [1156, 231] on icon at bounding box center [1328, 226] width 10 height 9
click at [1156, 231] on icon at bounding box center [1328, 226] width 6 height 8
click at [1156, 231] on icon at bounding box center [1328, 226] width 10 height 9
click at [585, 564] on icon at bounding box center [589, 568] width 20 height 20
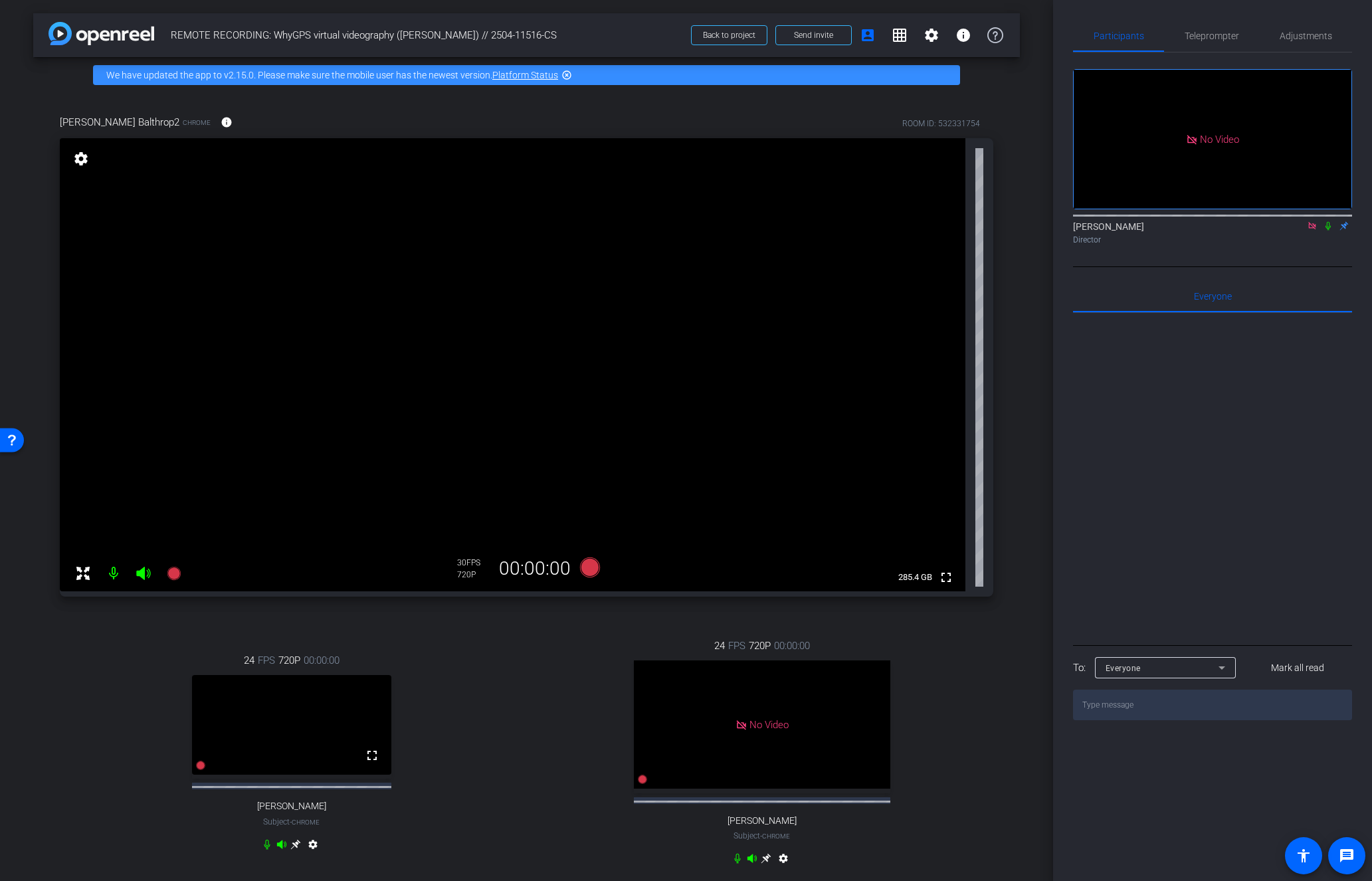
click at [968, 760] on div "24 FPS 720P 00:00:00 No Video Andrew Penziner Subject - Chrome settings" at bounding box center [762, 753] width 463 height 274
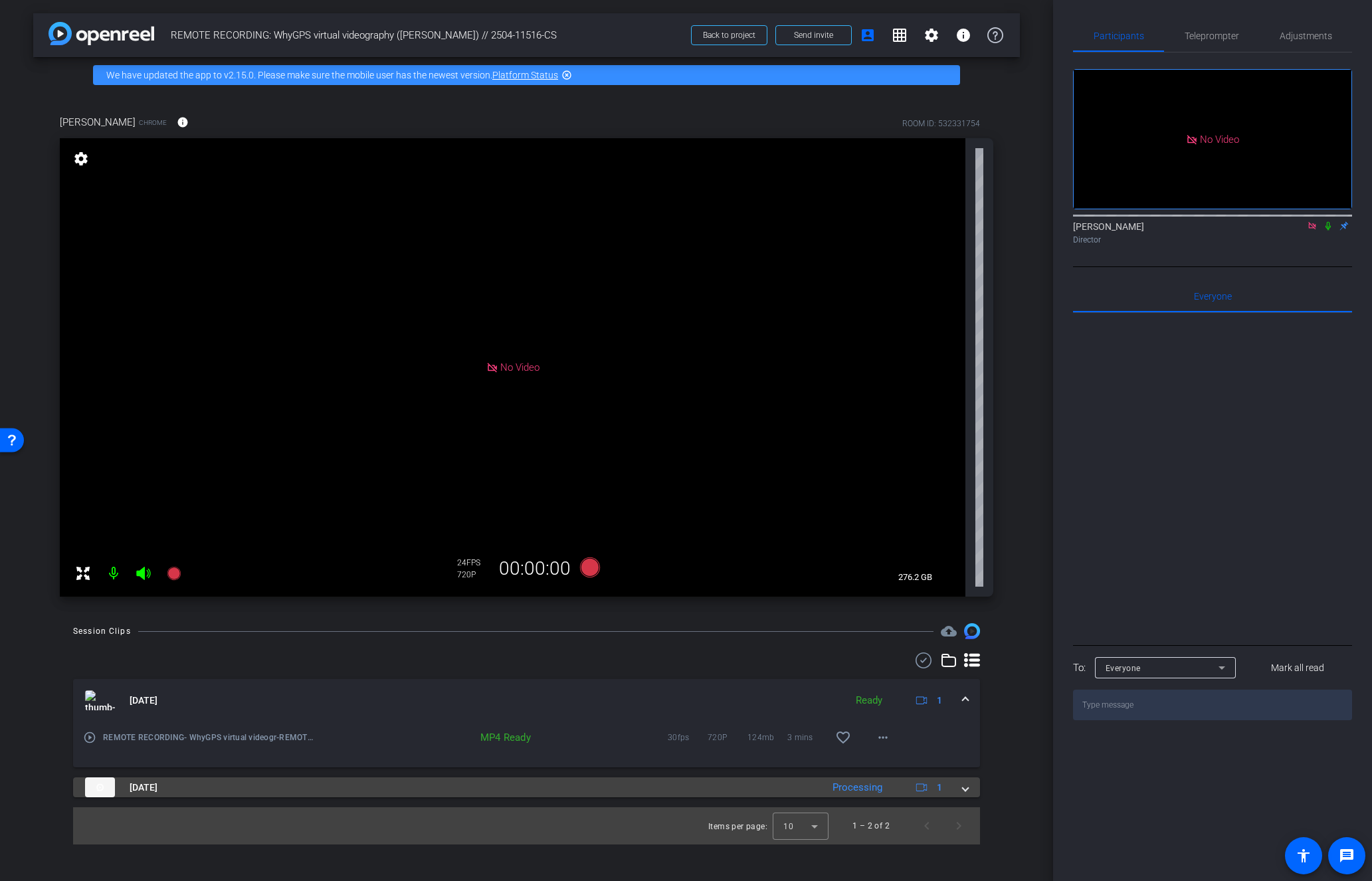
click at [964, 786] on span at bounding box center [965, 787] width 6 height 14
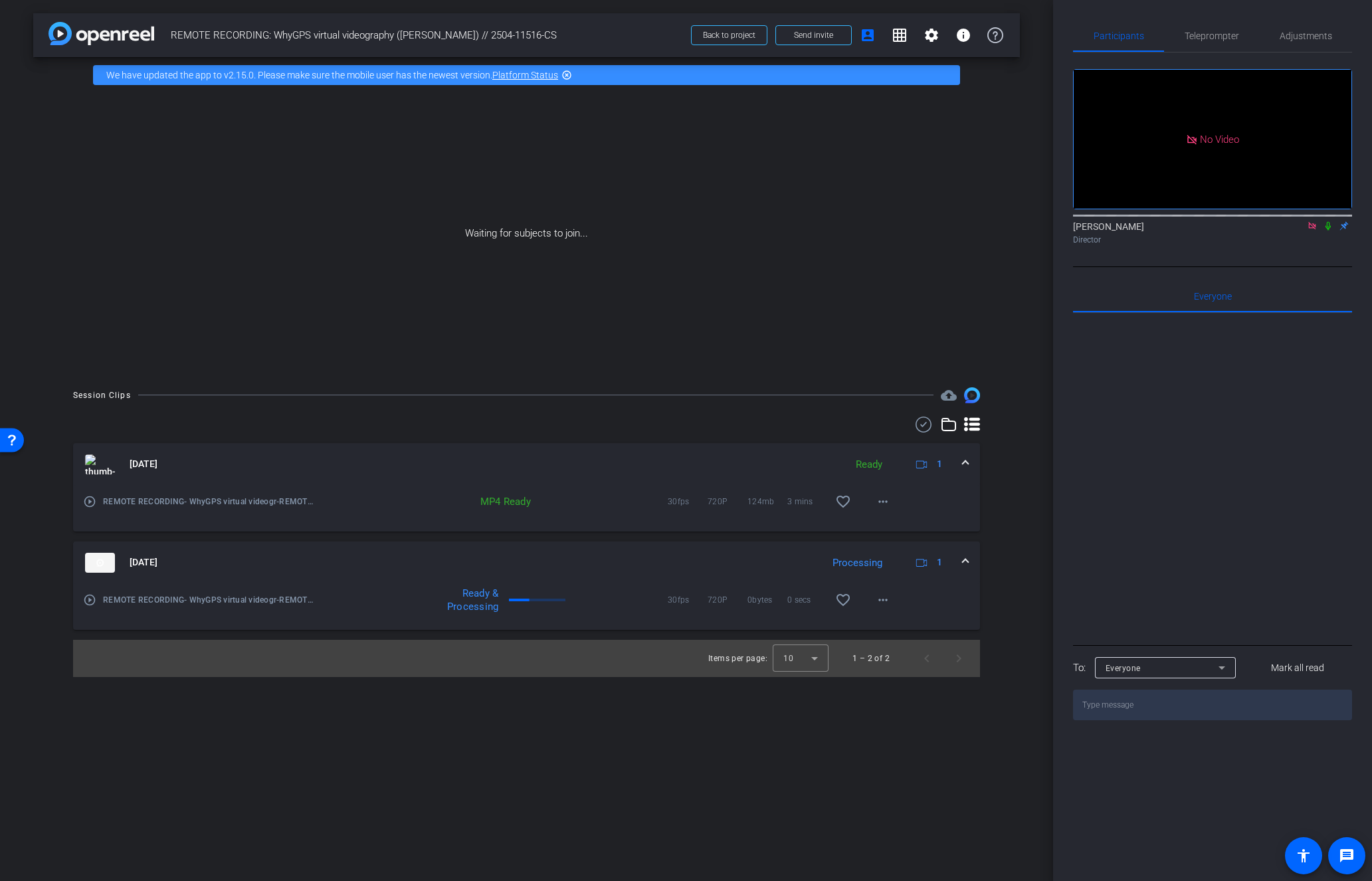
click at [1156, 231] on icon at bounding box center [1328, 226] width 6 height 8
click at [883, 500] on mat-icon "more_horiz" at bounding box center [882, 501] width 16 height 16
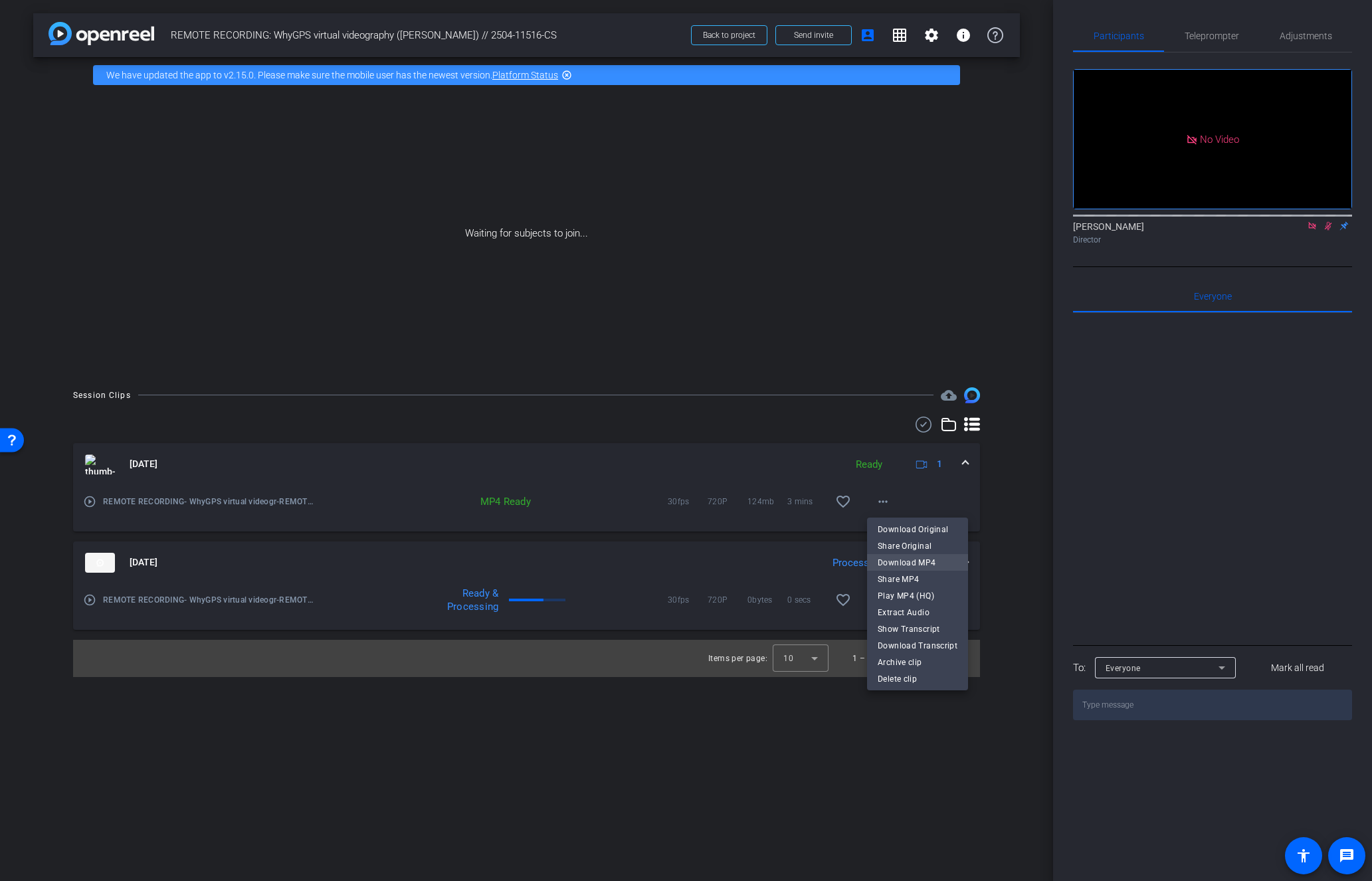
click at [919, 562] on span "Download MP4" at bounding box center [917, 561] width 80 height 16
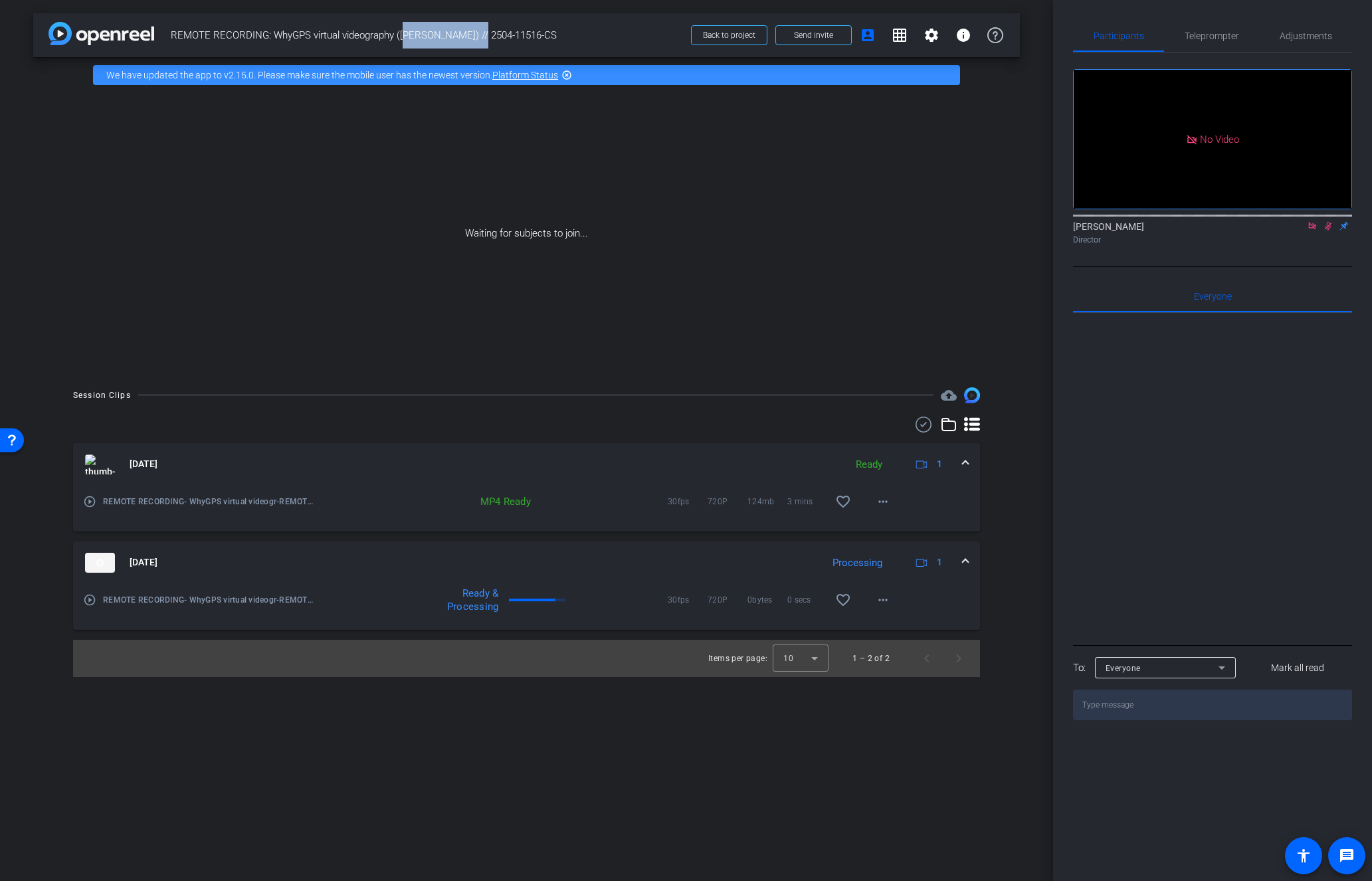
drag, startPoint x: 400, startPoint y: 31, endPoint x: 470, endPoint y: 39, distance: 70.5
click at [470, 39] on span "REMOTE RECORDING: WhyGPS virtual videography ([PERSON_NAME]) // 2504-11516-CS" at bounding box center [426, 35] width 512 height 27
copy span "[PERSON_NAME]"
click at [886, 596] on mat-icon "more_horiz" at bounding box center [882, 599] width 16 height 16
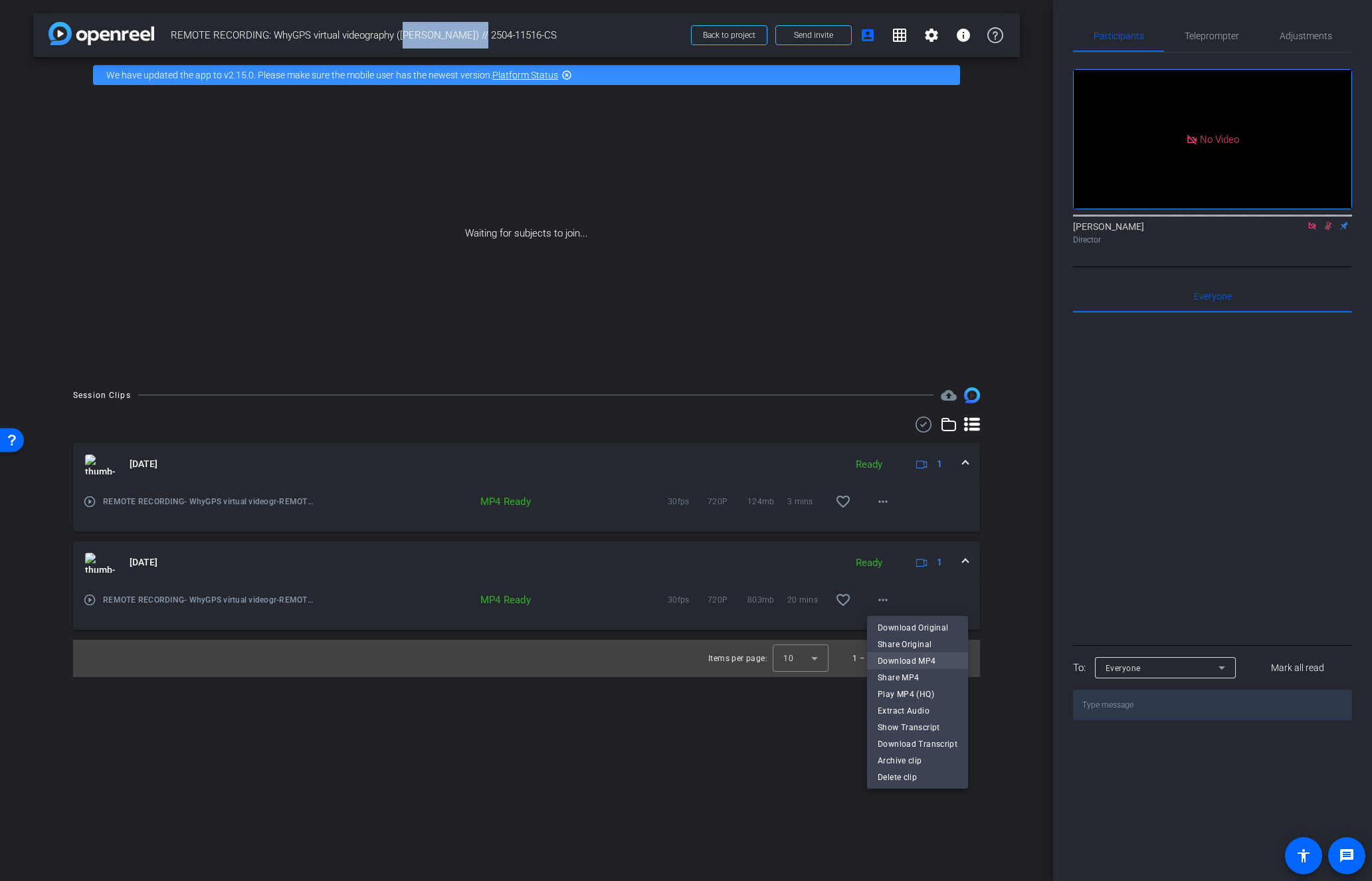
click at [917, 659] on span "Download MP4" at bounding box center [917, 660] width 80 height 16
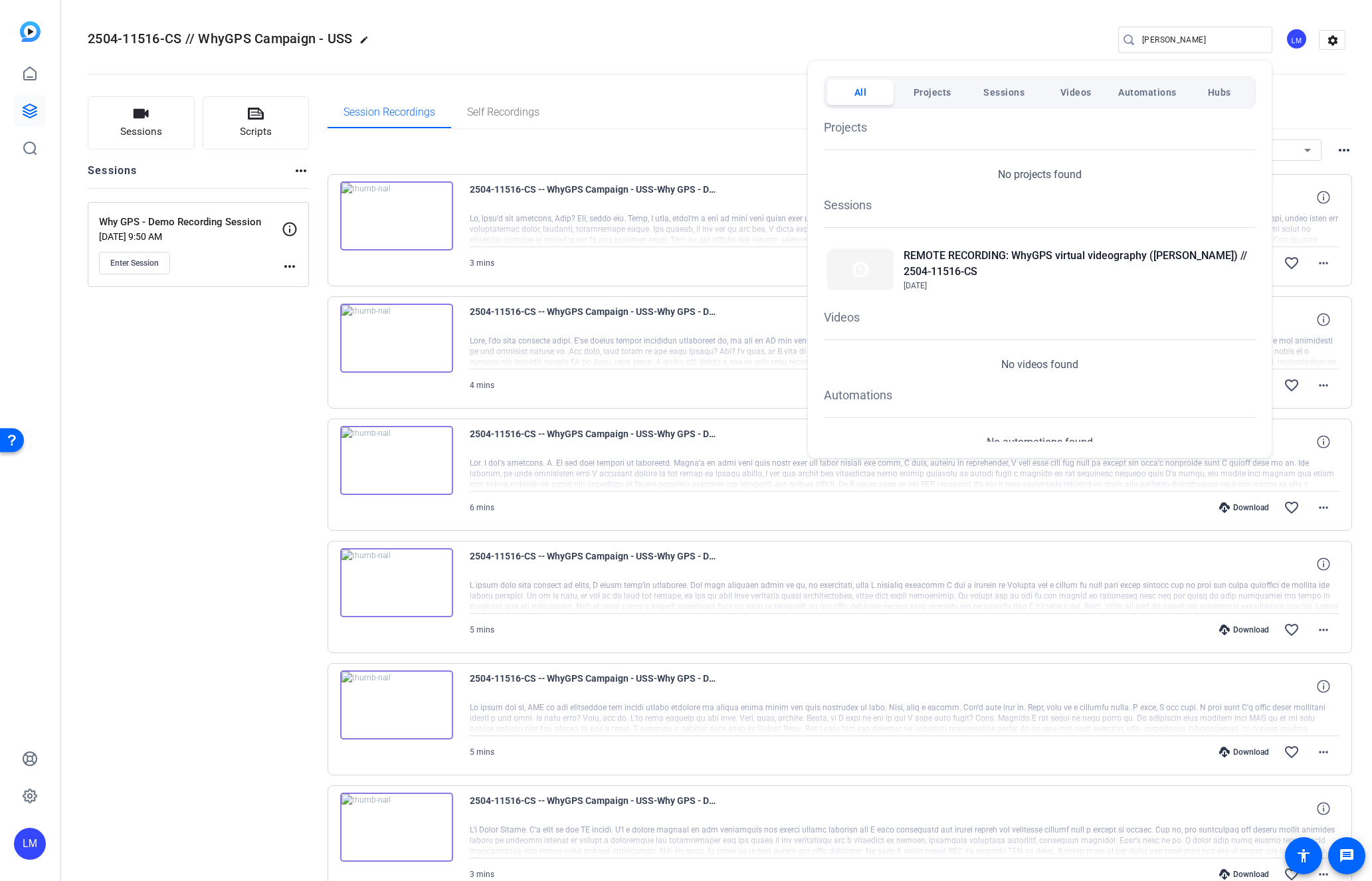
click at [135, 602] on div at bounding box center [686, 440] width 1372 height 881
